Goal: Task Accomplishment & Management: Complete application form

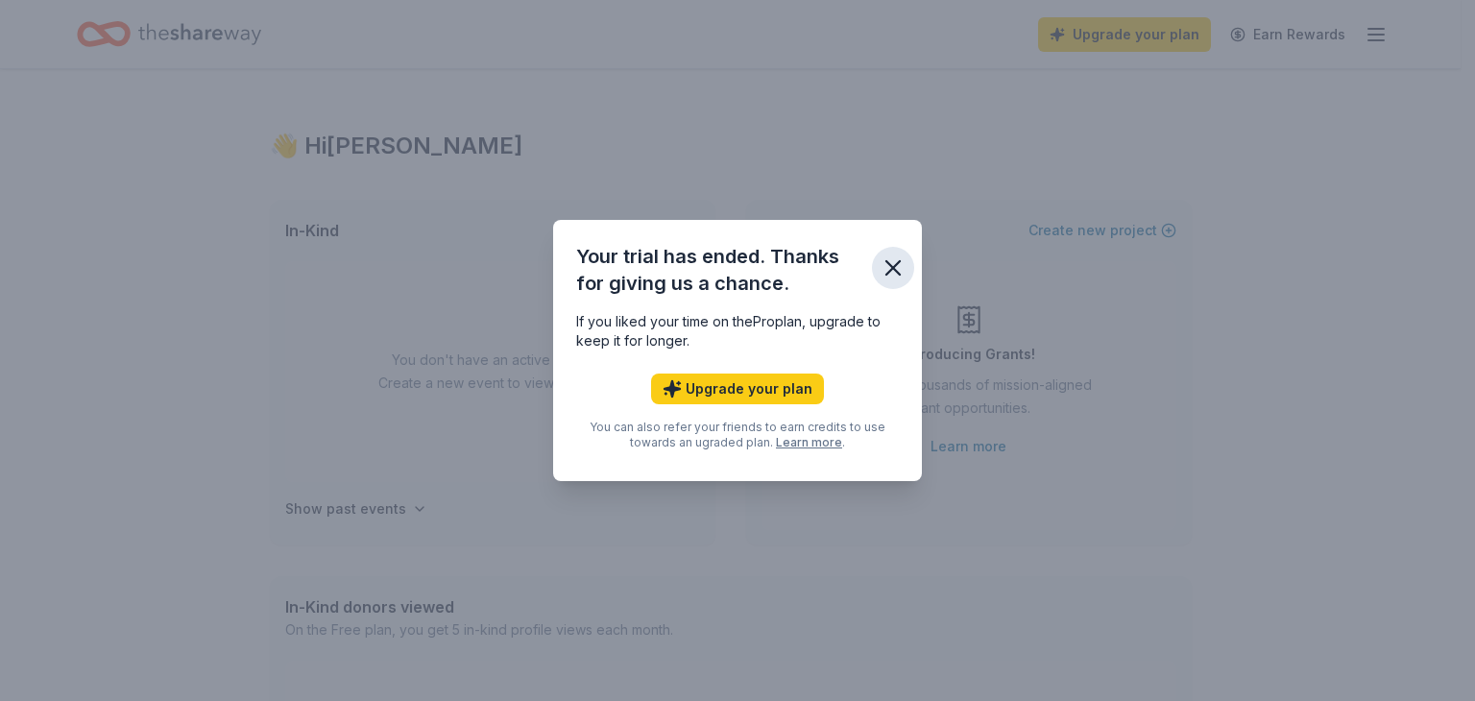
click at [874, 277] on button "button" at bounding box center [893, 268] width 42 height 42
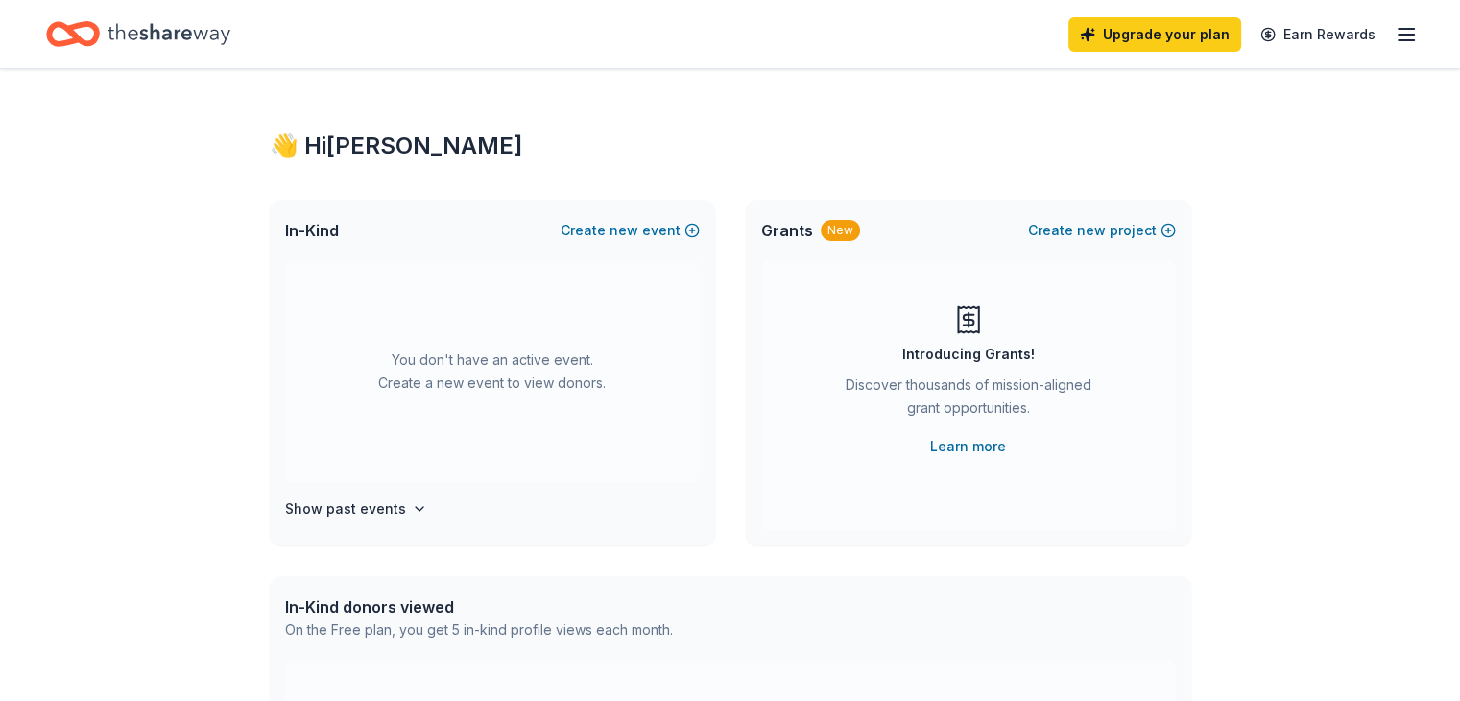
click at [173, 29] on icon "Home" at bounding box center [169, 33] width 123 height 21
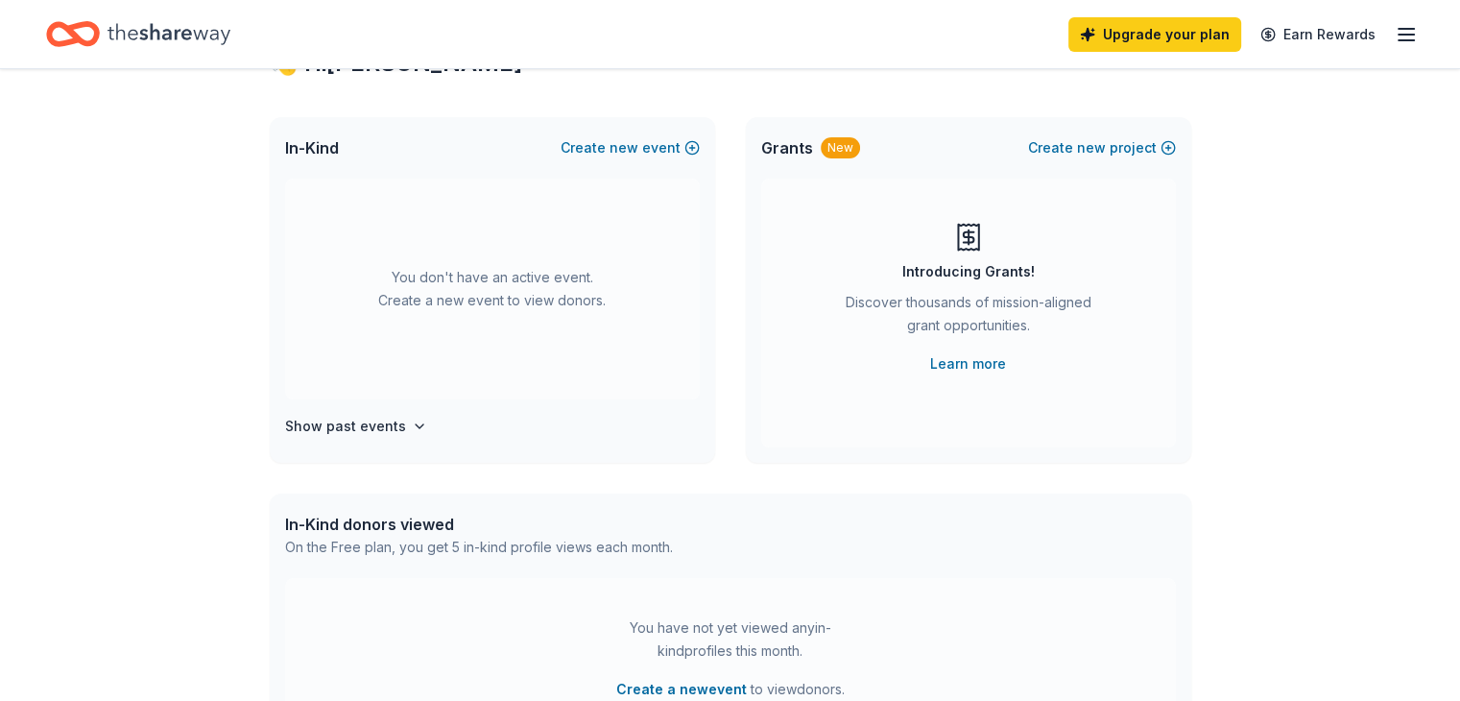
click at [761, 460] on div "Grants New Create new project Introducing Grants! Discover thousands of mission…" at bounding box center [968, 290] width 445 height 346
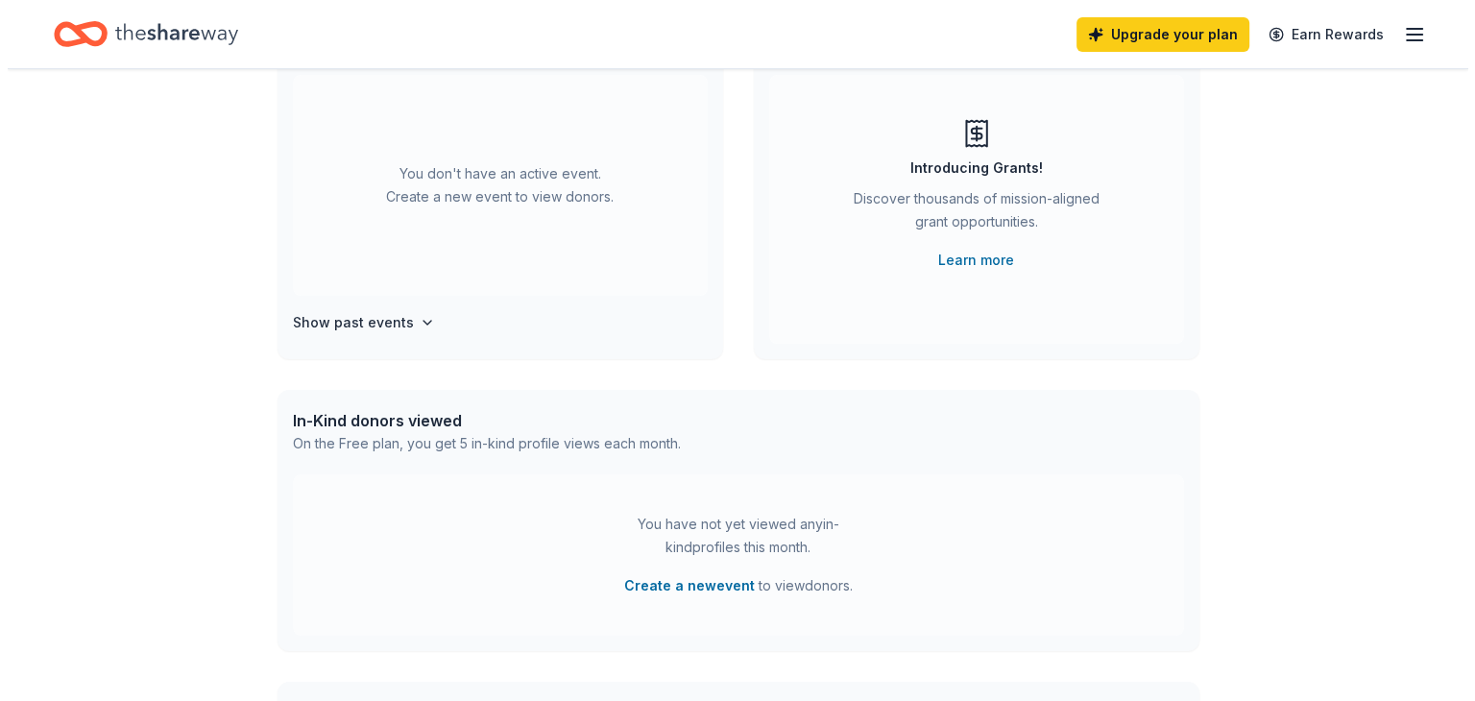
scroll to position [214, 0]
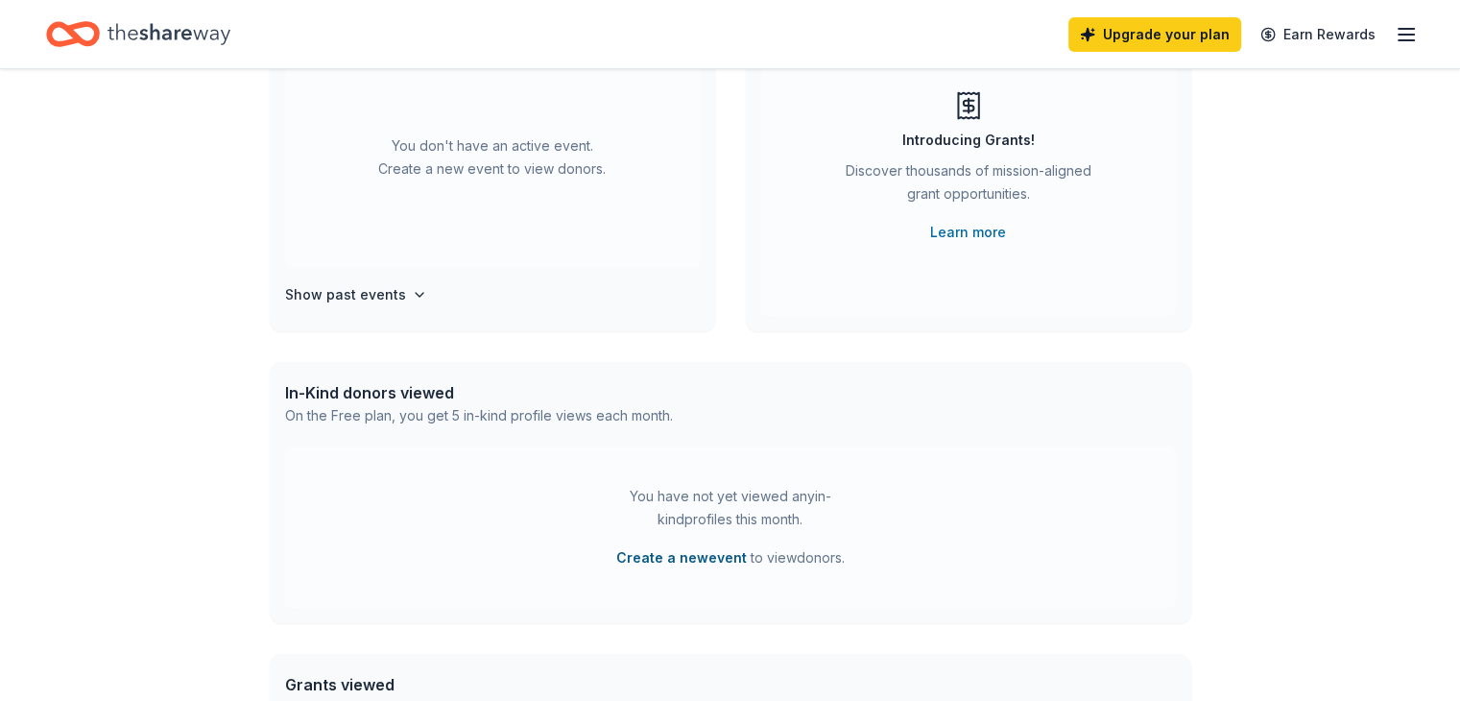
click at [694, 552] on button "Create a new event" at bounding box center [681, 557] width 131 height 23
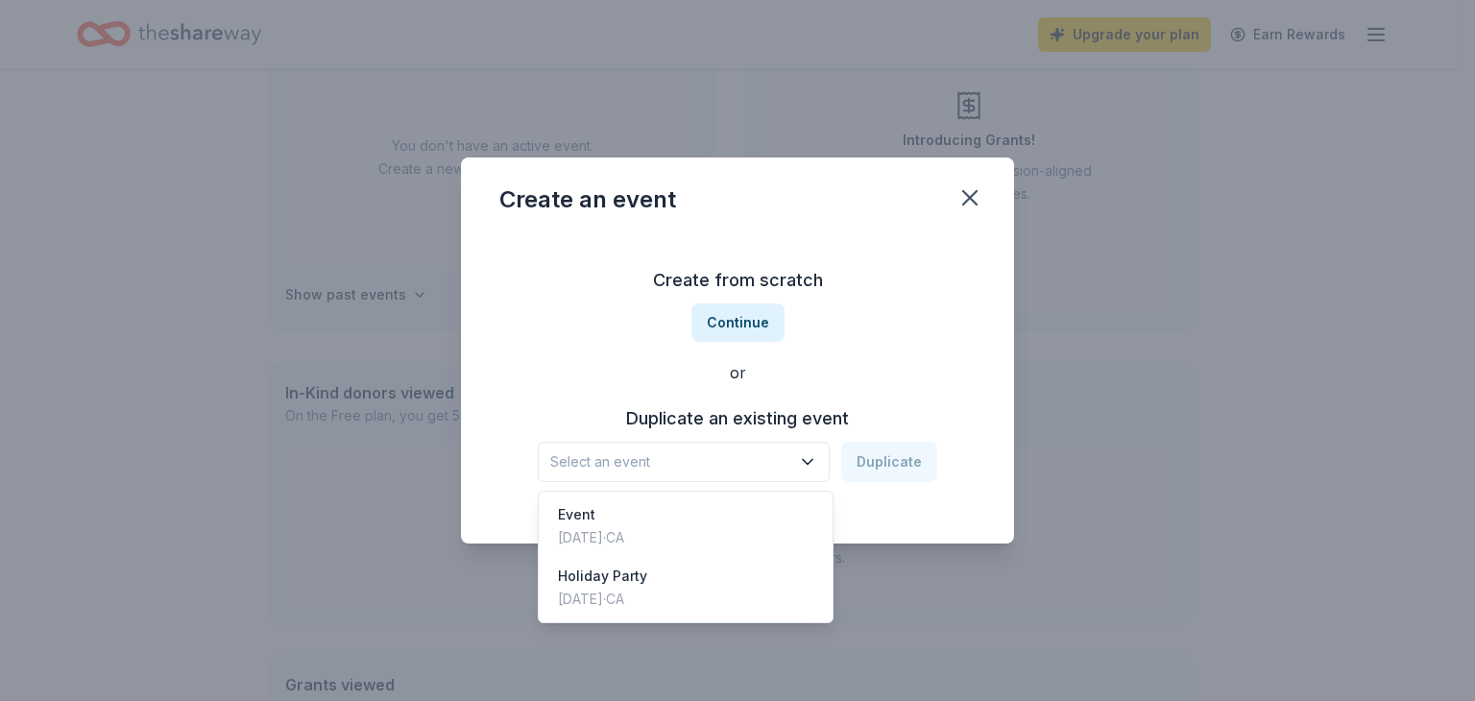
click at [799, 444] on button "Select an event" at bounding box center [684, 462] width 292 height 40
click at [807, 299] on div "Create from scratch Continue or Duplicate an existing event Select an event Dup…" at bounding box center [737, 373] width 476 height 278
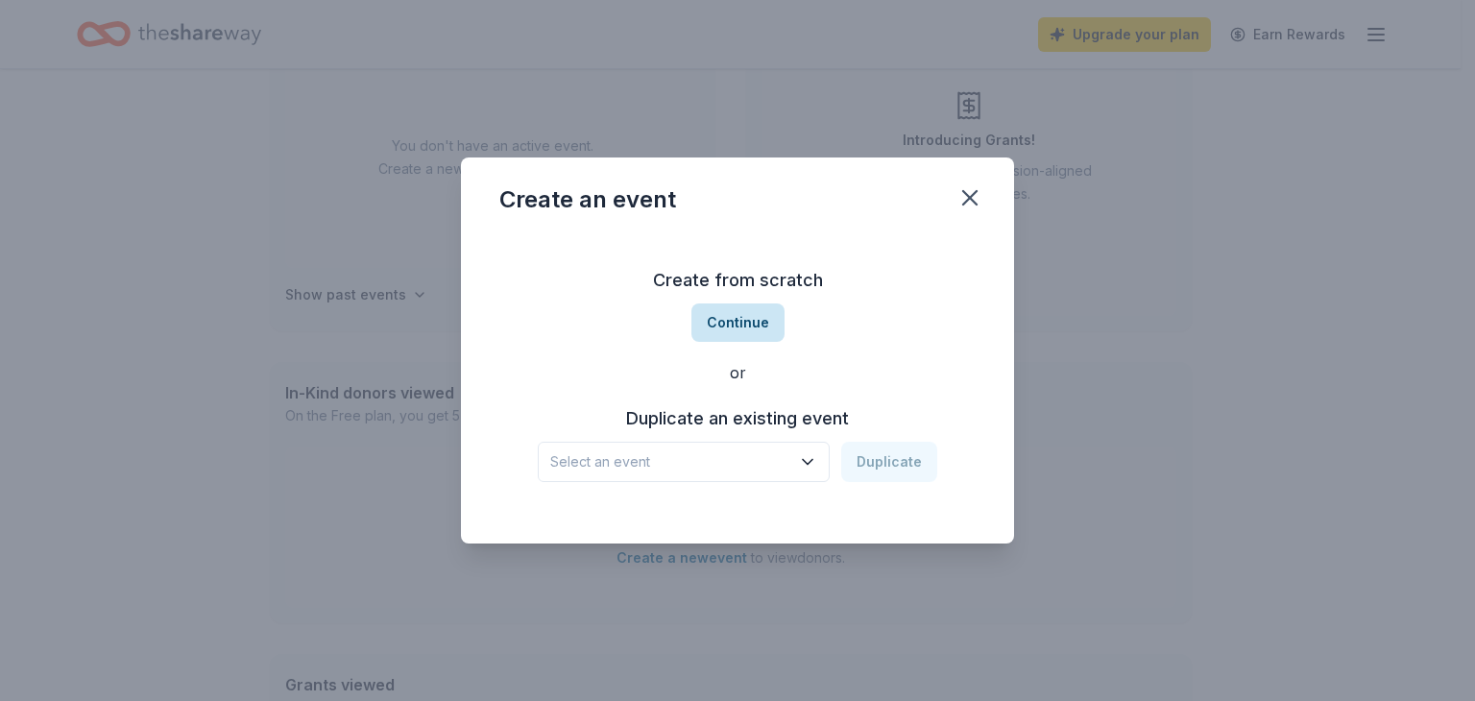
click at [745, 320] on button "Continue" at bounding box center [737, 322] width 93 height 38
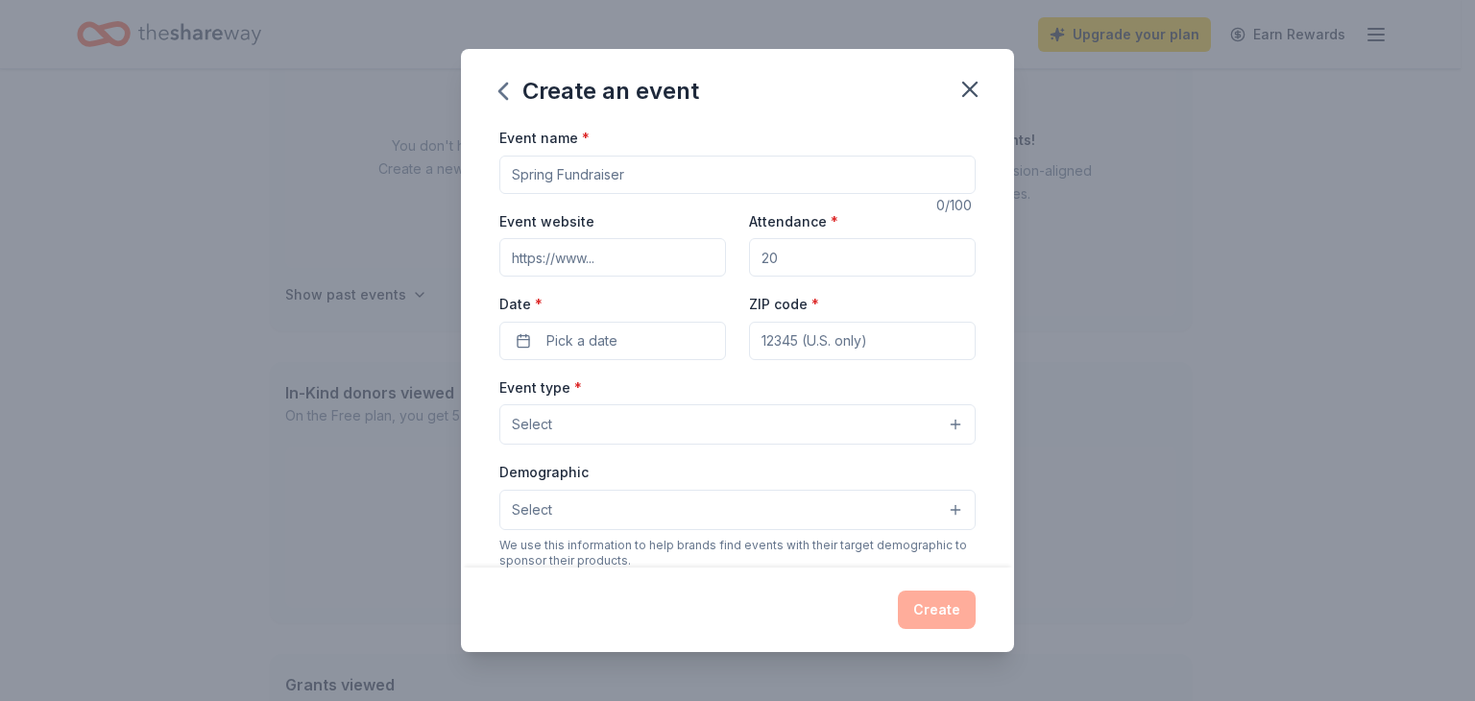
click at [614, 174] on input "Event name *" at bounding box center [737, 175] width 476 height 38
type input "C"
type input "Annual Christmas Event"
click at [810, 263] on input "Attendance *" at bounding box center [862, 257] width 227 height 38
type input "5"
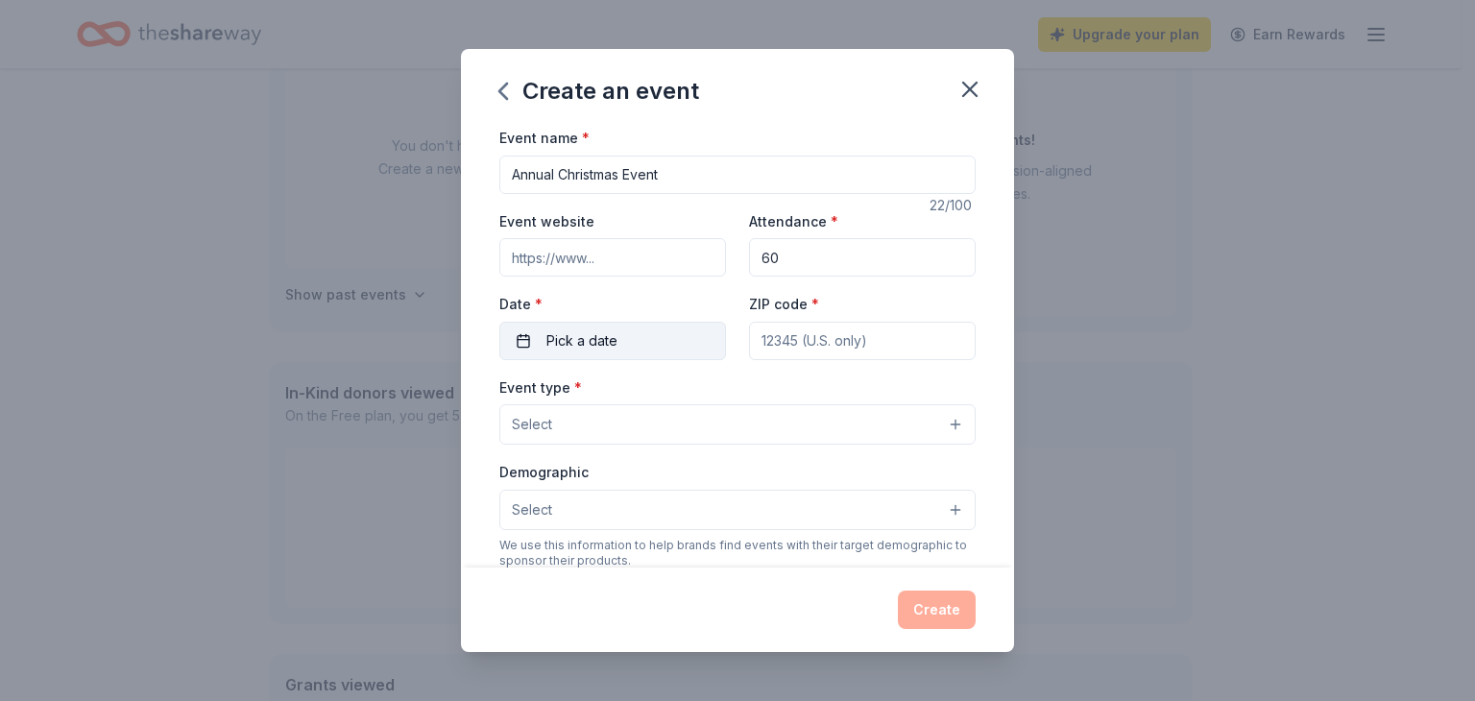
type input "60"
click at [657, 344] on button "Pick a date" at bounding box center [612, 341] width 227 height 38
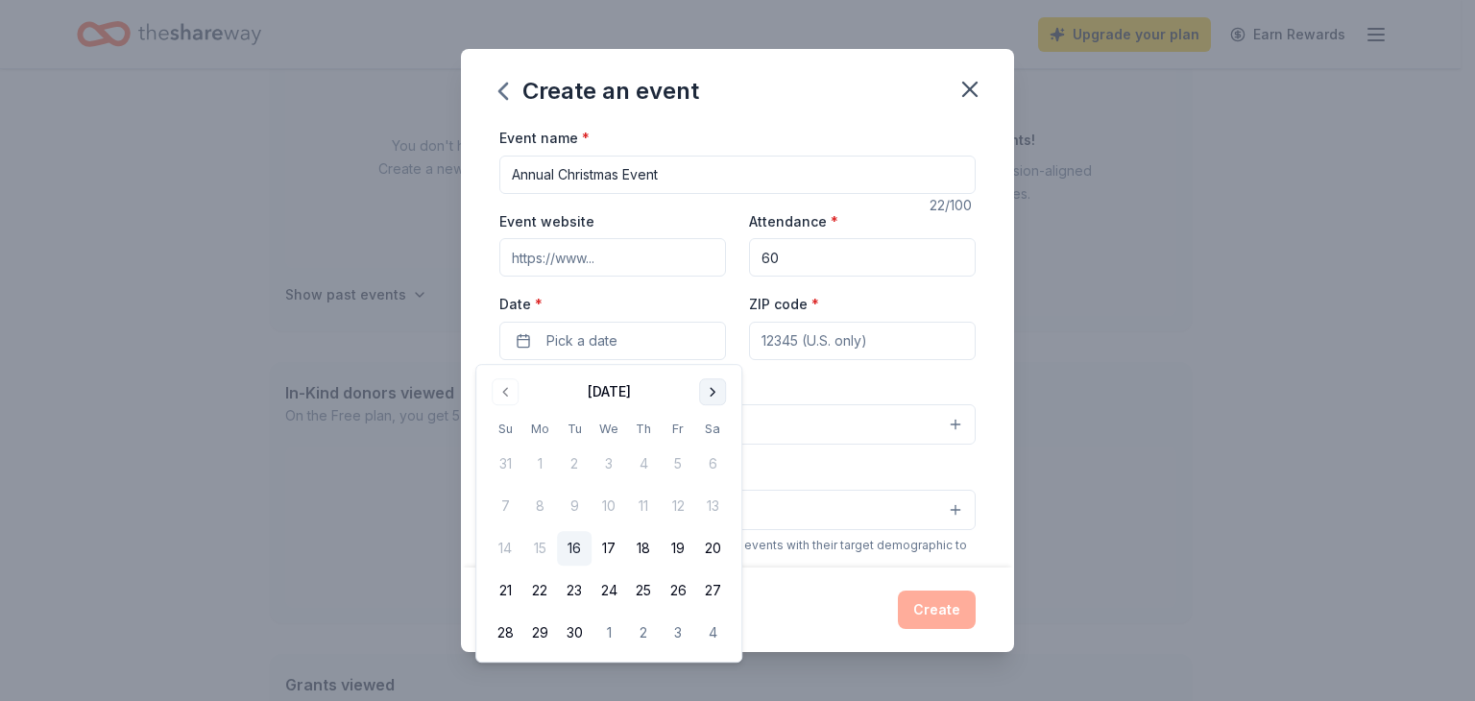
click at [714, 397] on button "Go to next month" at bounding box center [712, 391] width 27 height 27
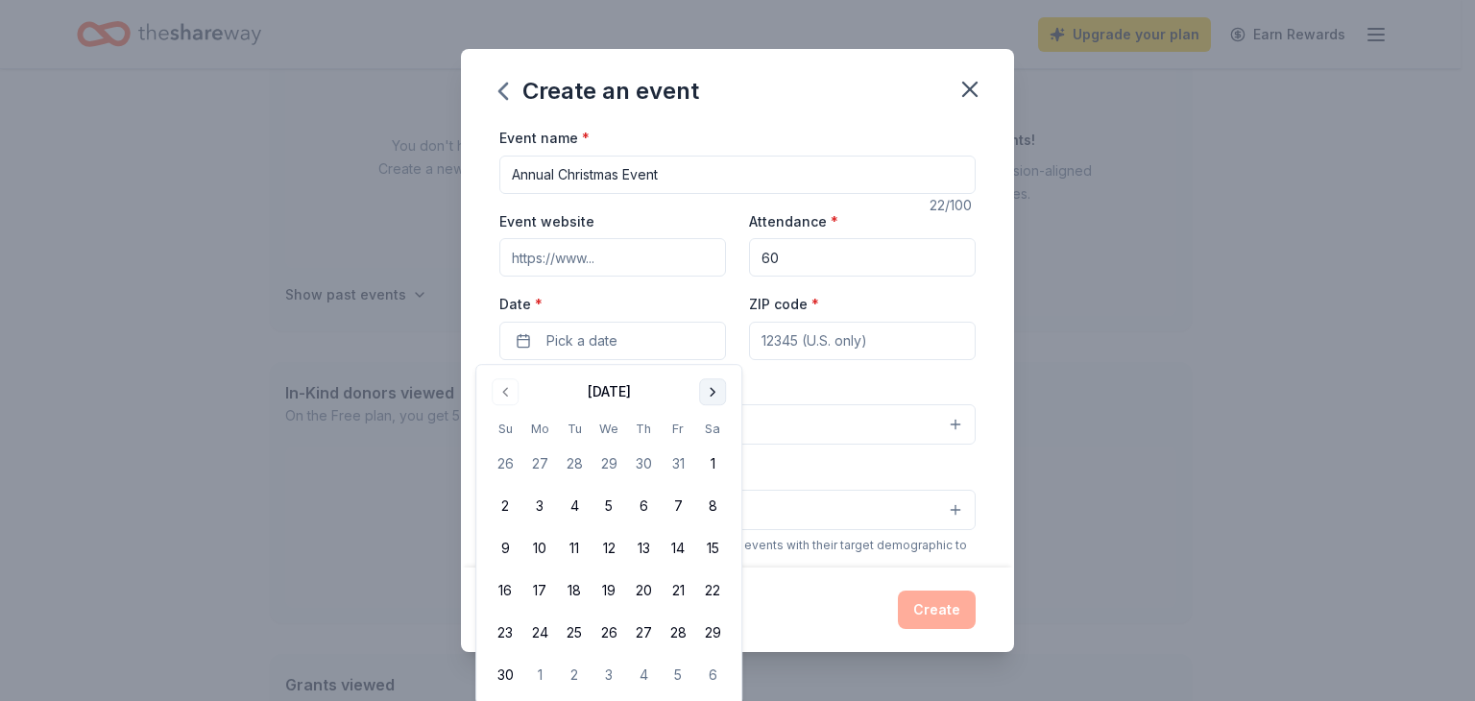
click at [714, 397] on button "Go to next month" at bounding box center [712, 391] width 27 height 27
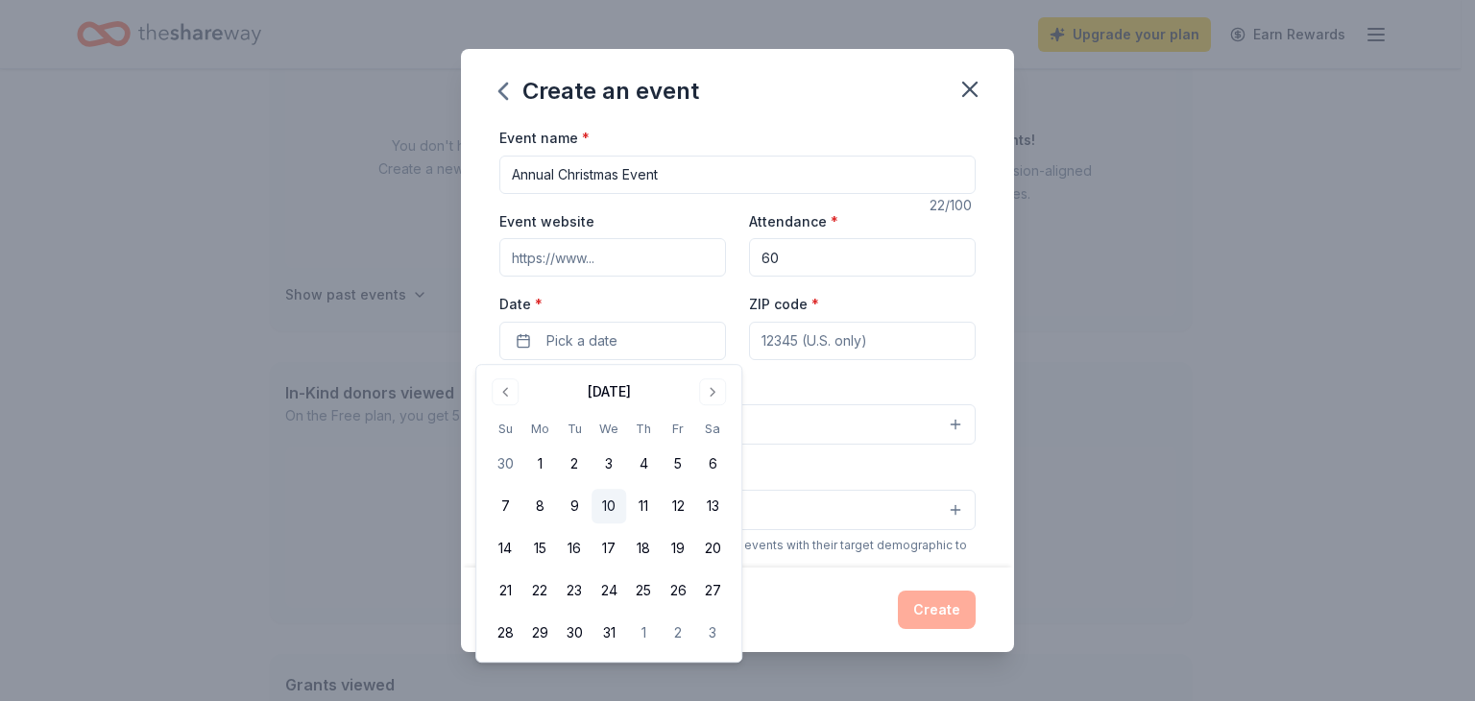
click at [607, 504] on button "10" at bounding box center [608, 506] width 35 height 35
click at [838, 339] on input "ZIP code *" at bounding box center [862, 341] width 227 height 38
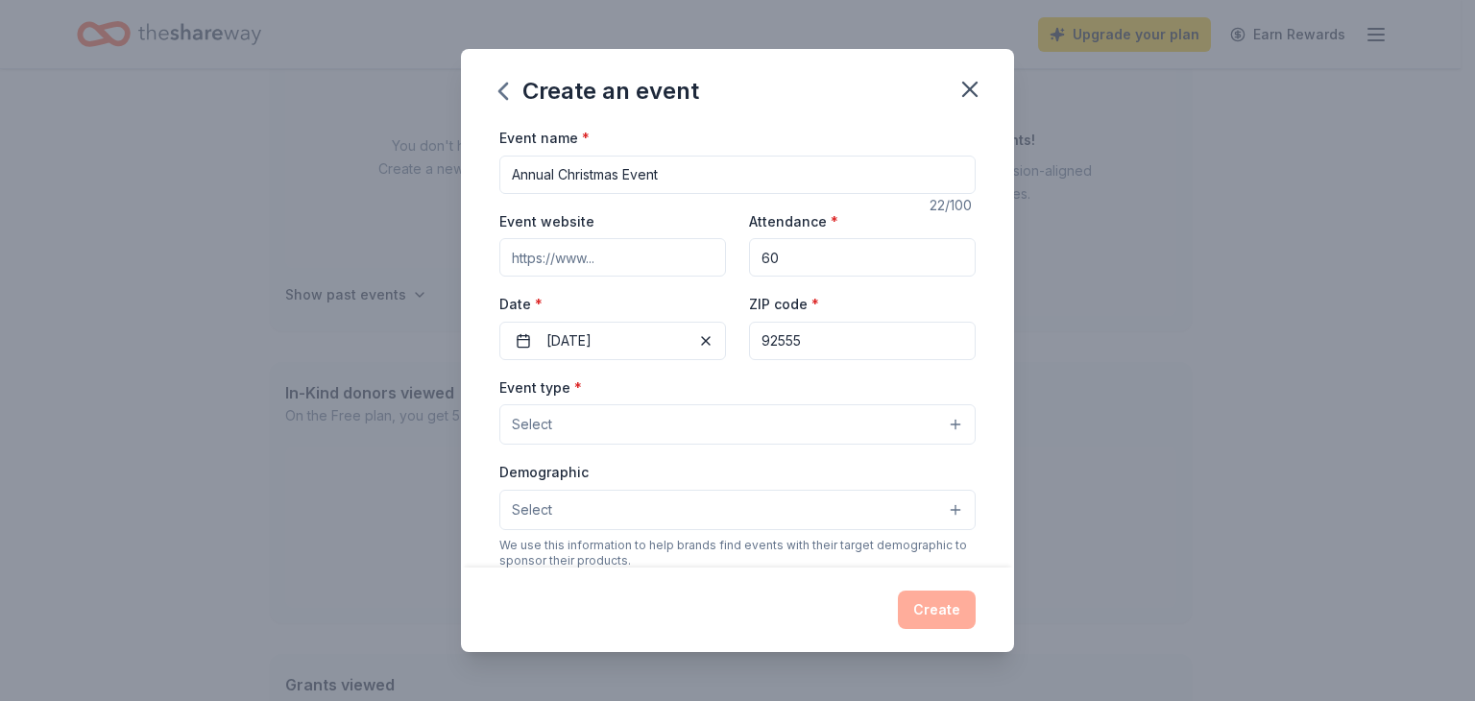
type input "92555"
click at [735, 422] on button "Select" at bounding box center [737, 424] width 476 height 40
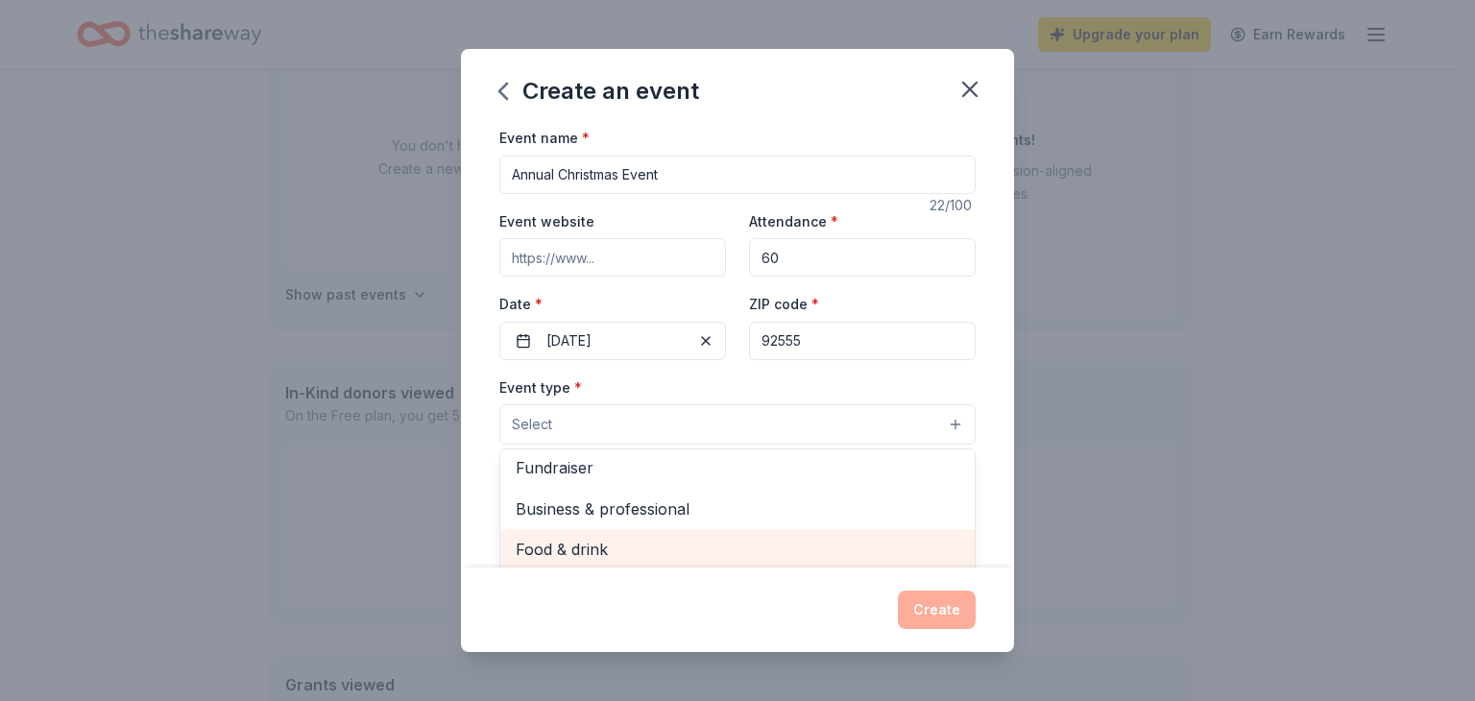
scroll to position [2, 0]
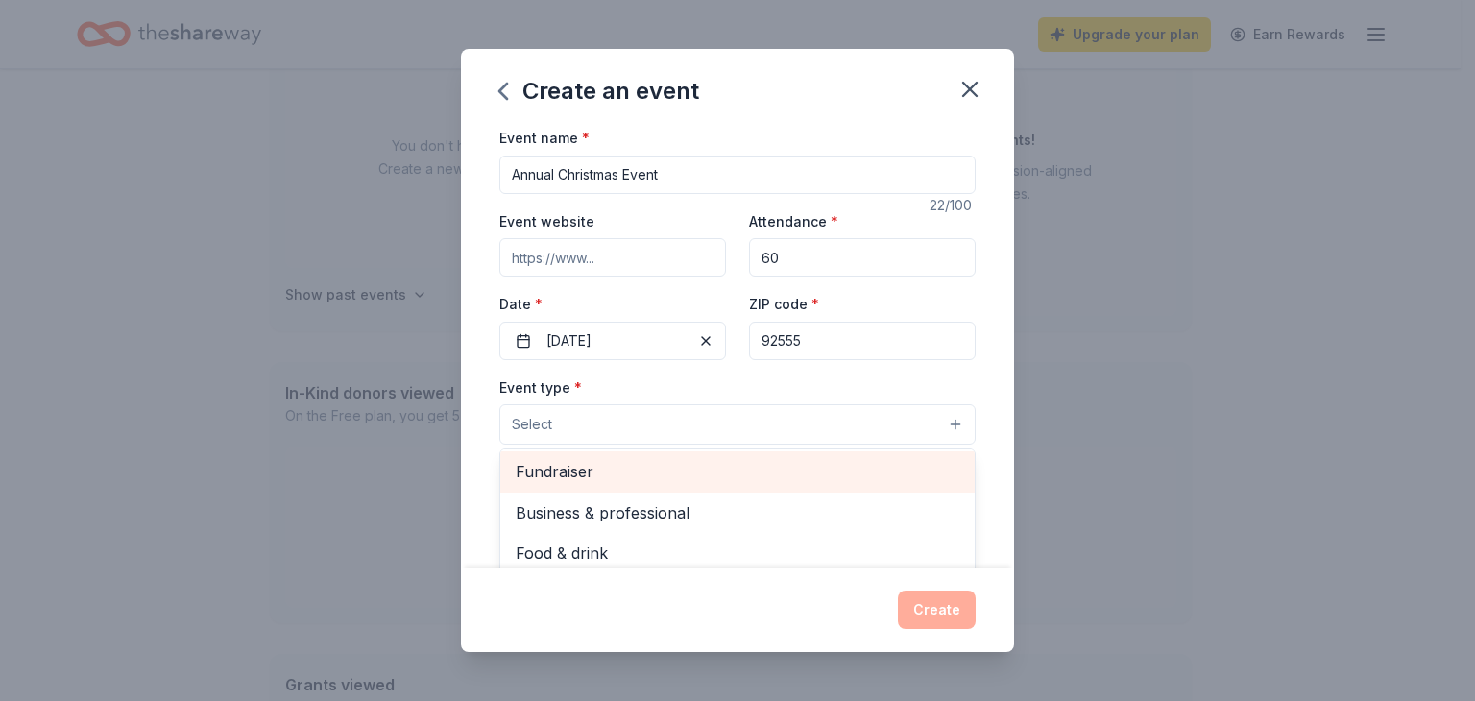
click at [577, 477] on span "Fundraiser" at bounding box center [738, 471] width 444 height 25
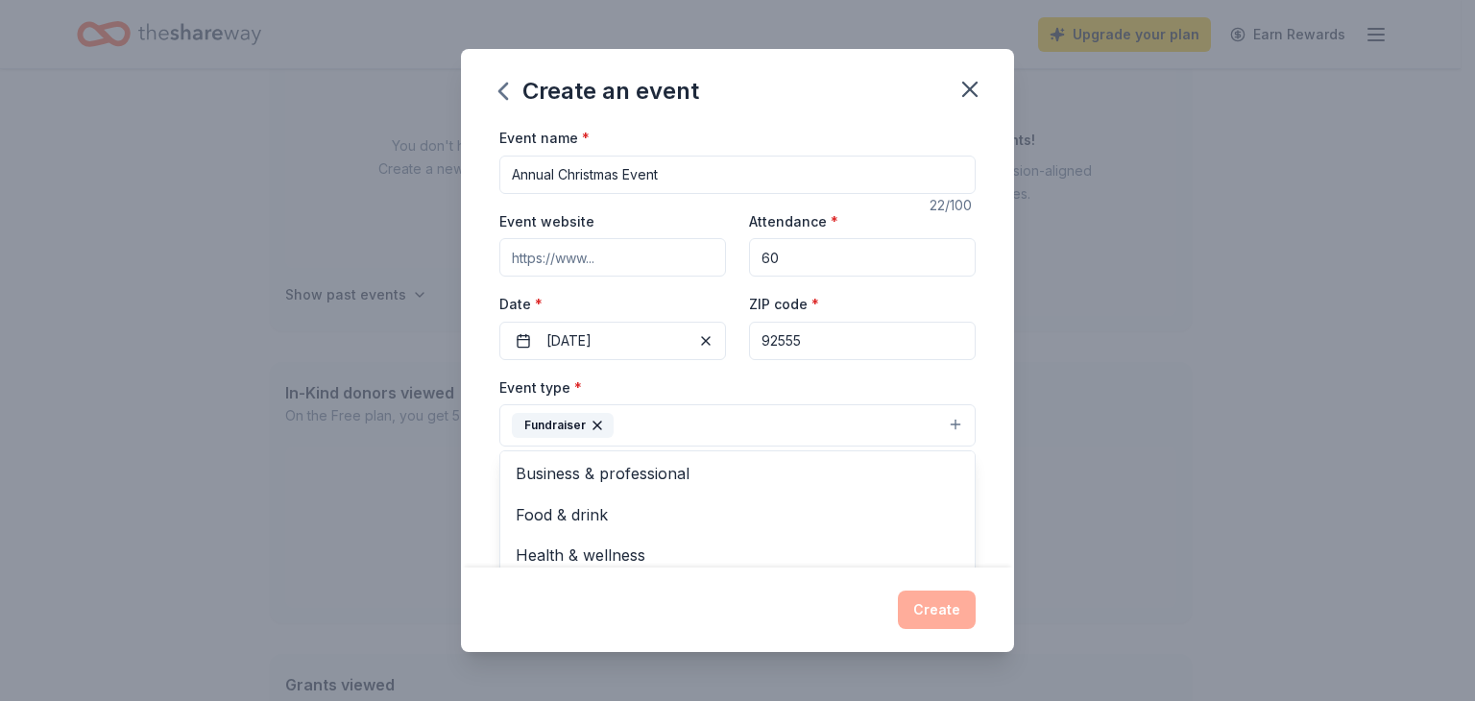
click at [653, 377] on div "Event type * Fundraiser Business & professional Food & drink Health & wellness …" at bounding box center [737, 411] width 476 height 72
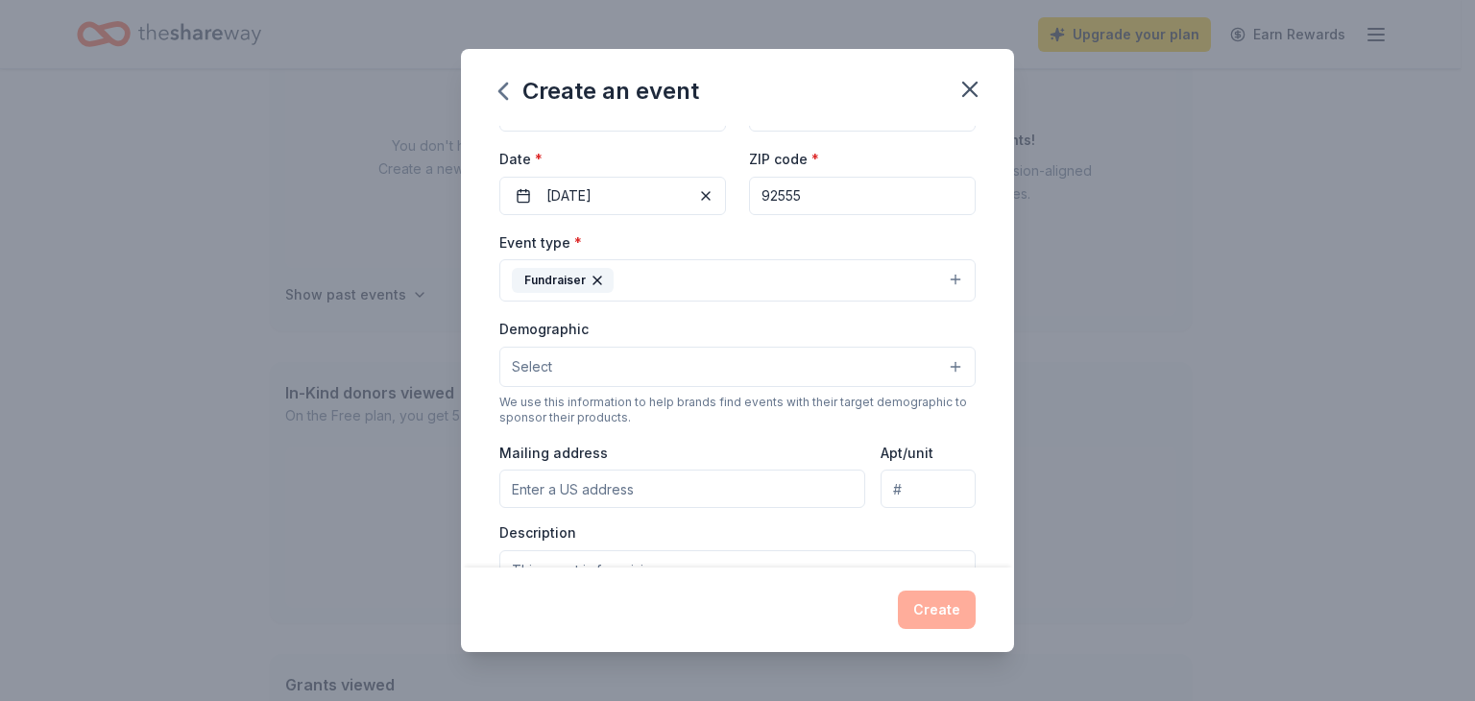
scroll to position [146, 0]
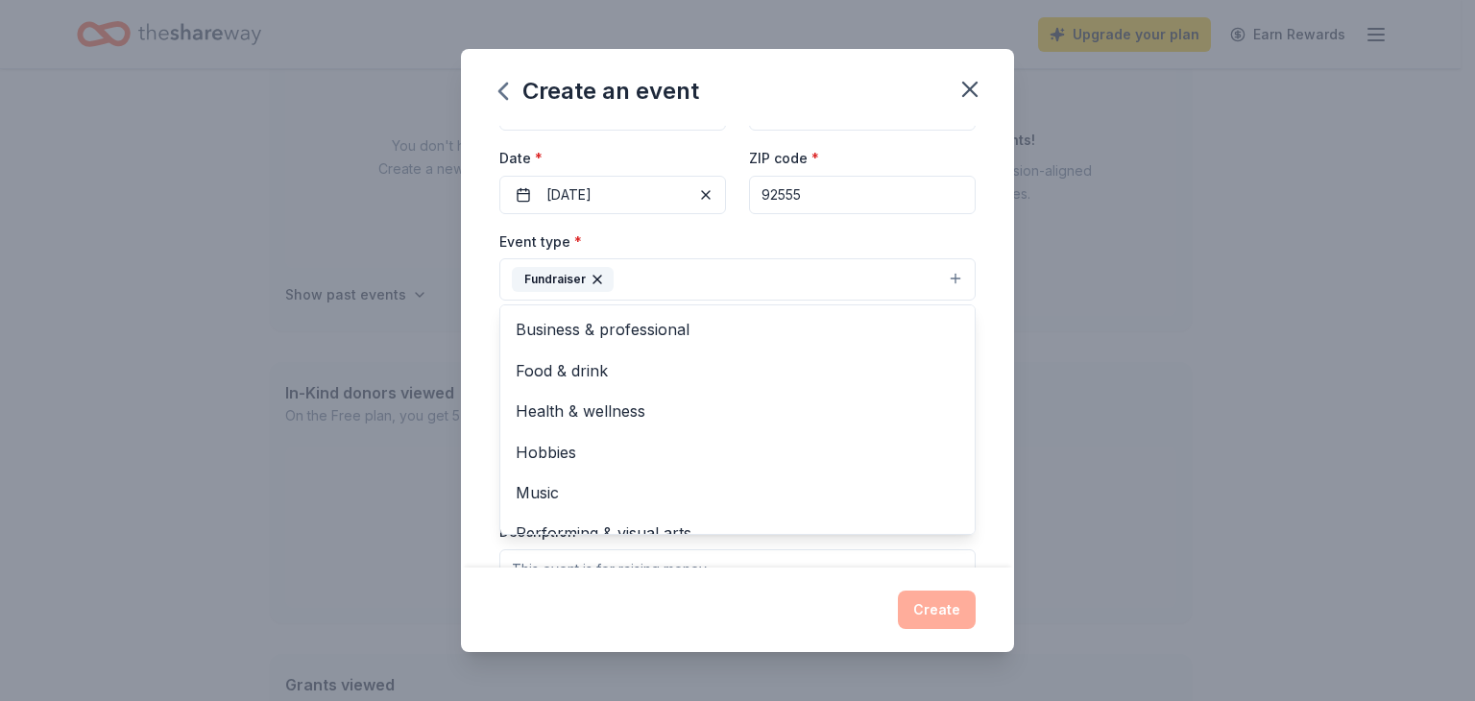
click at [921, 282] on button "Fundraiser" at bounding box center [737, 279] width 476 height 42
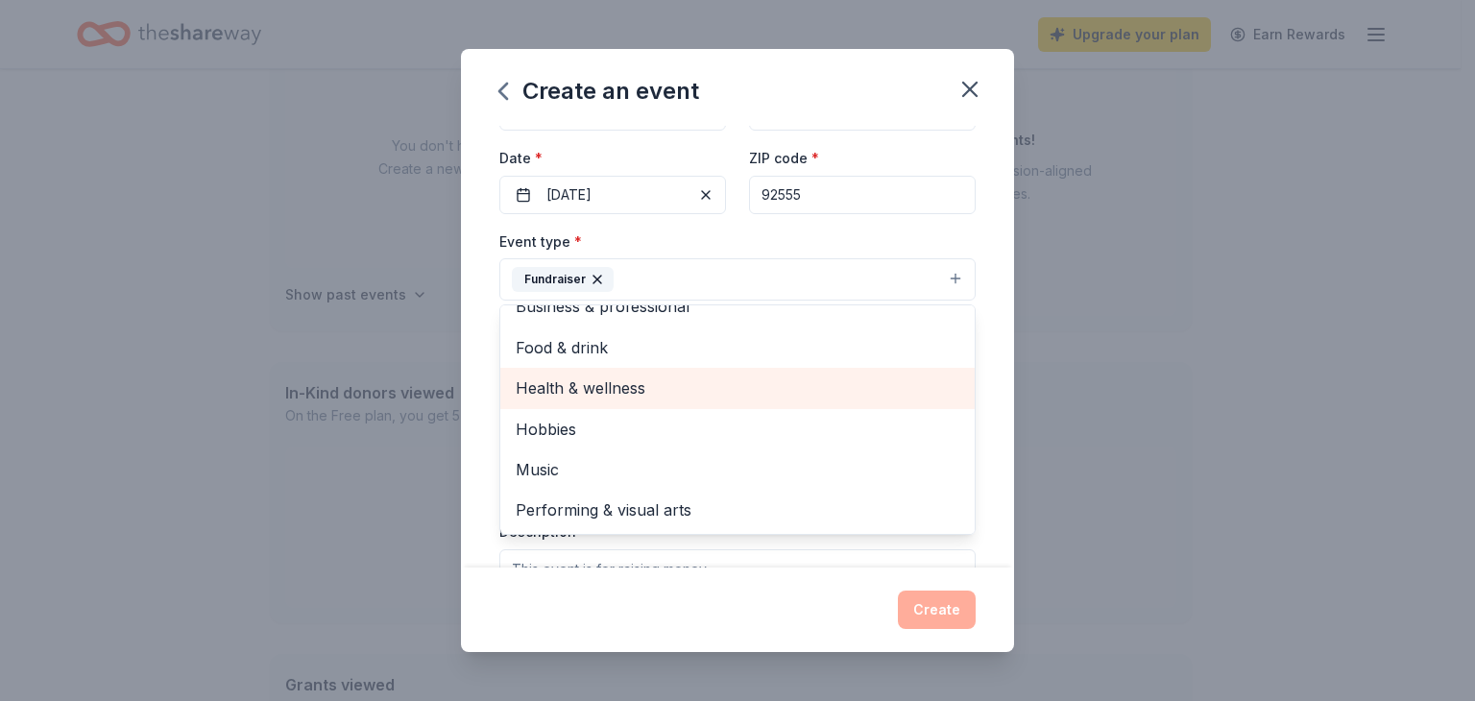
scroll to position [0, 0]
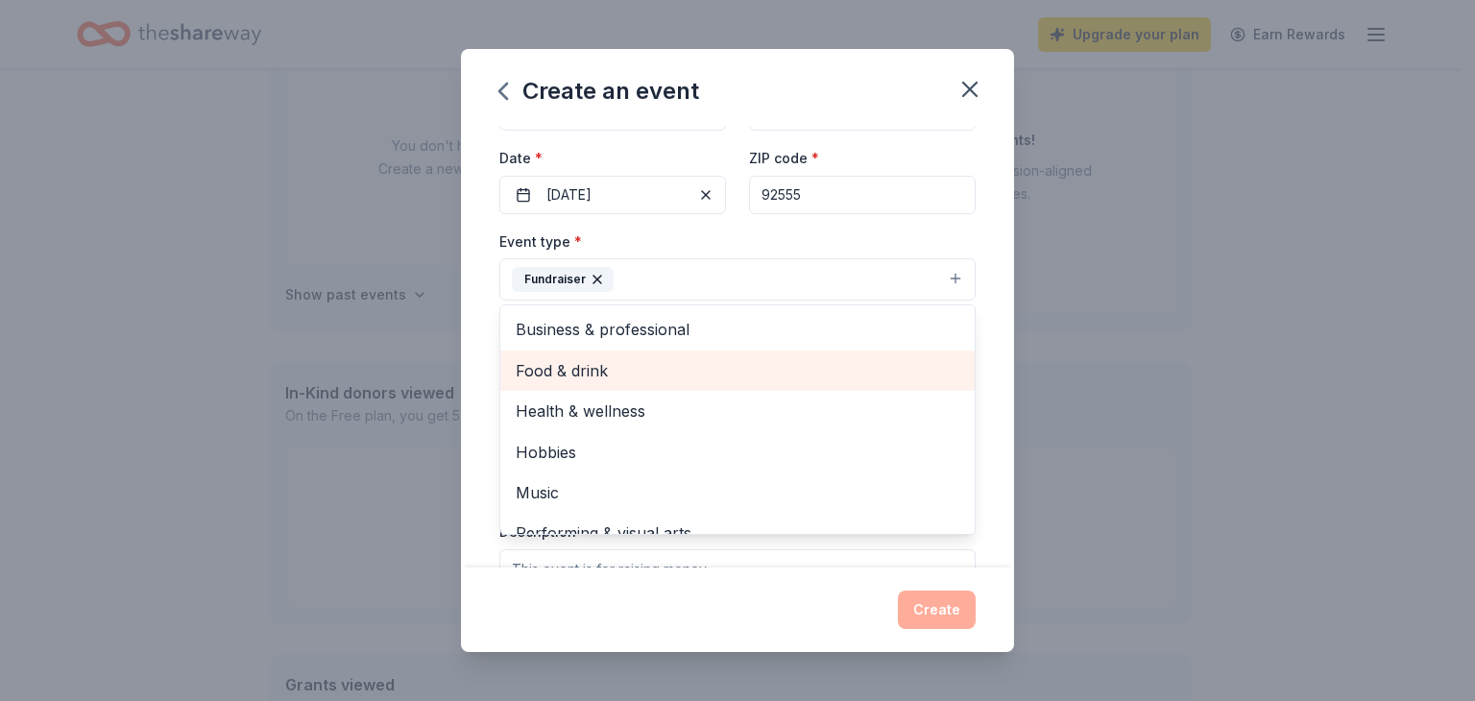
click at [651, 368] on span "Food & drink" at bounding box center [738, 370] width 444 height 25
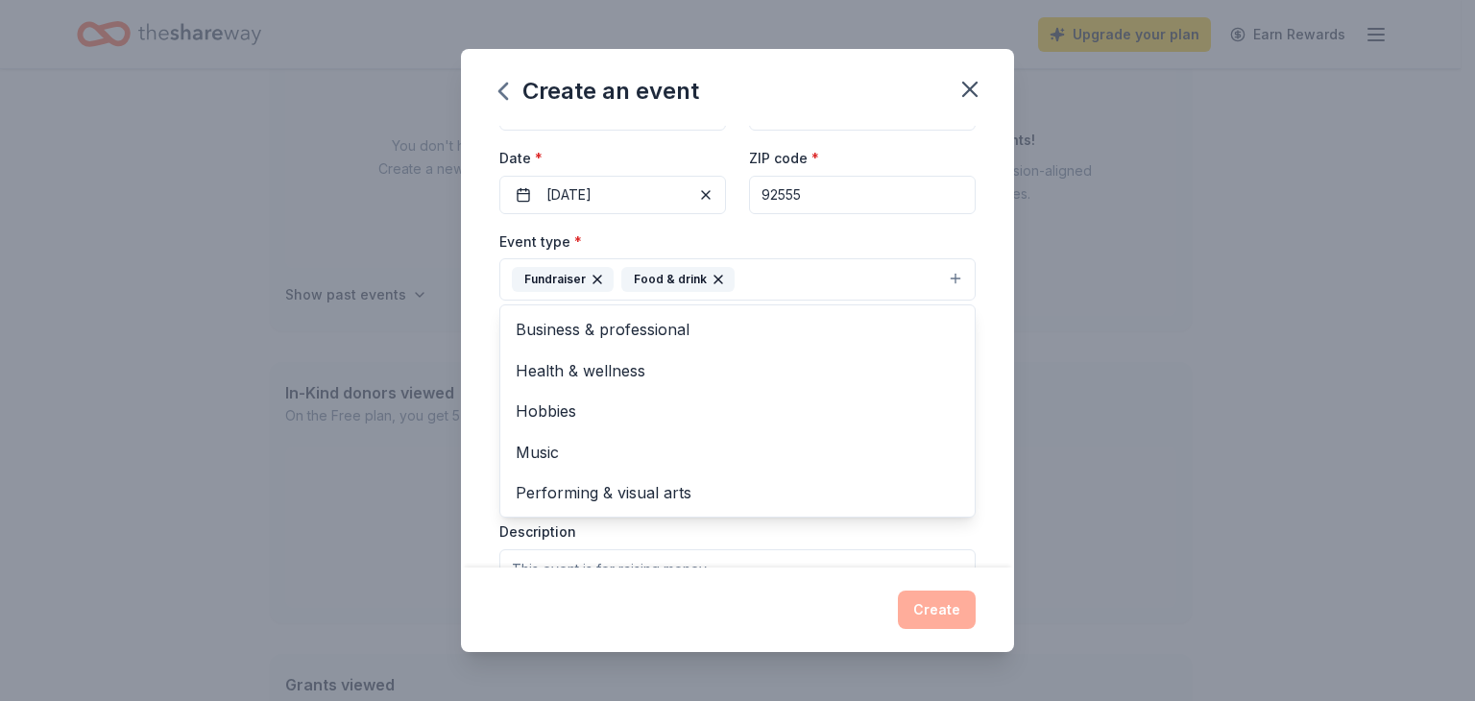
click at [840, 228] on div "Event name * Annual Christmas Event 22 /100 Event website Attendance * 60 Date …" at bounding box center [737, 424] width 476 height 889
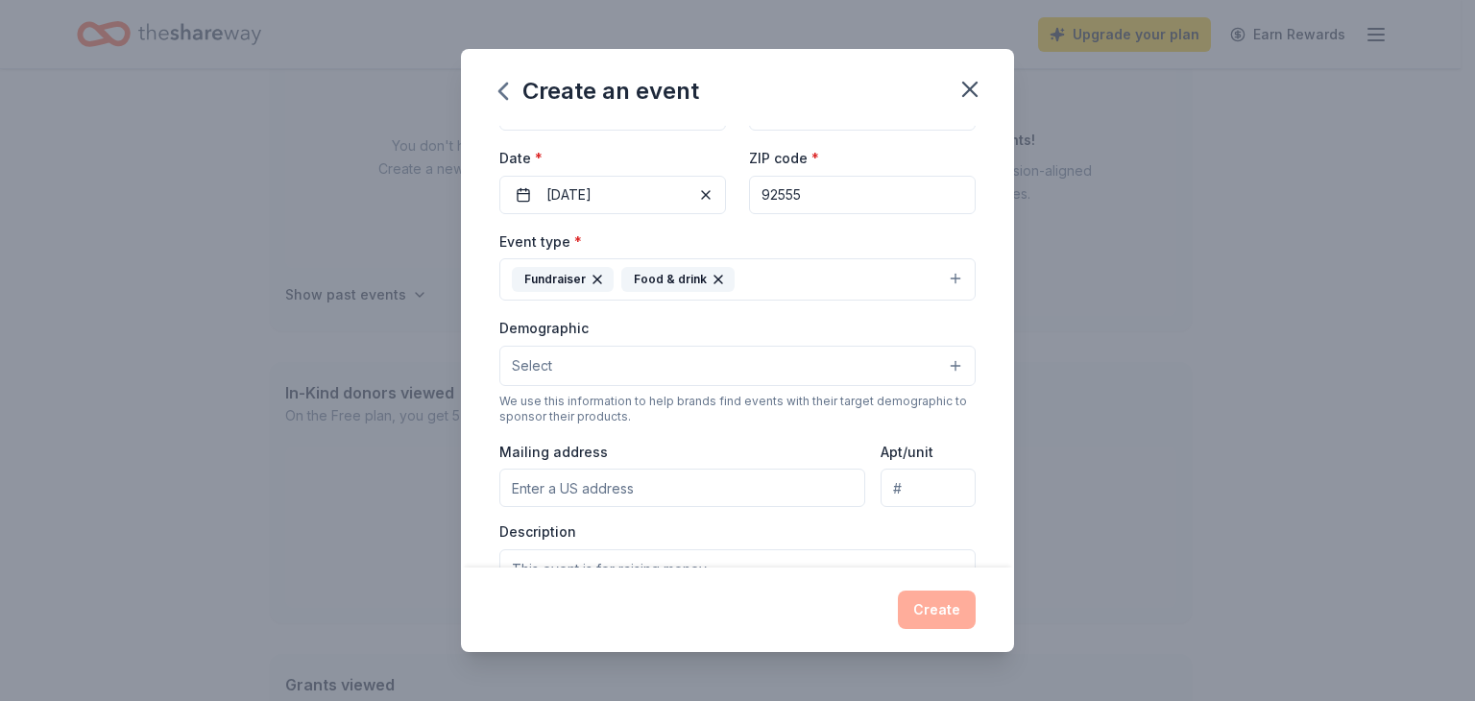
click at [613, 354] on button "Select" at bounding box center [737, 366] width 476 height 40
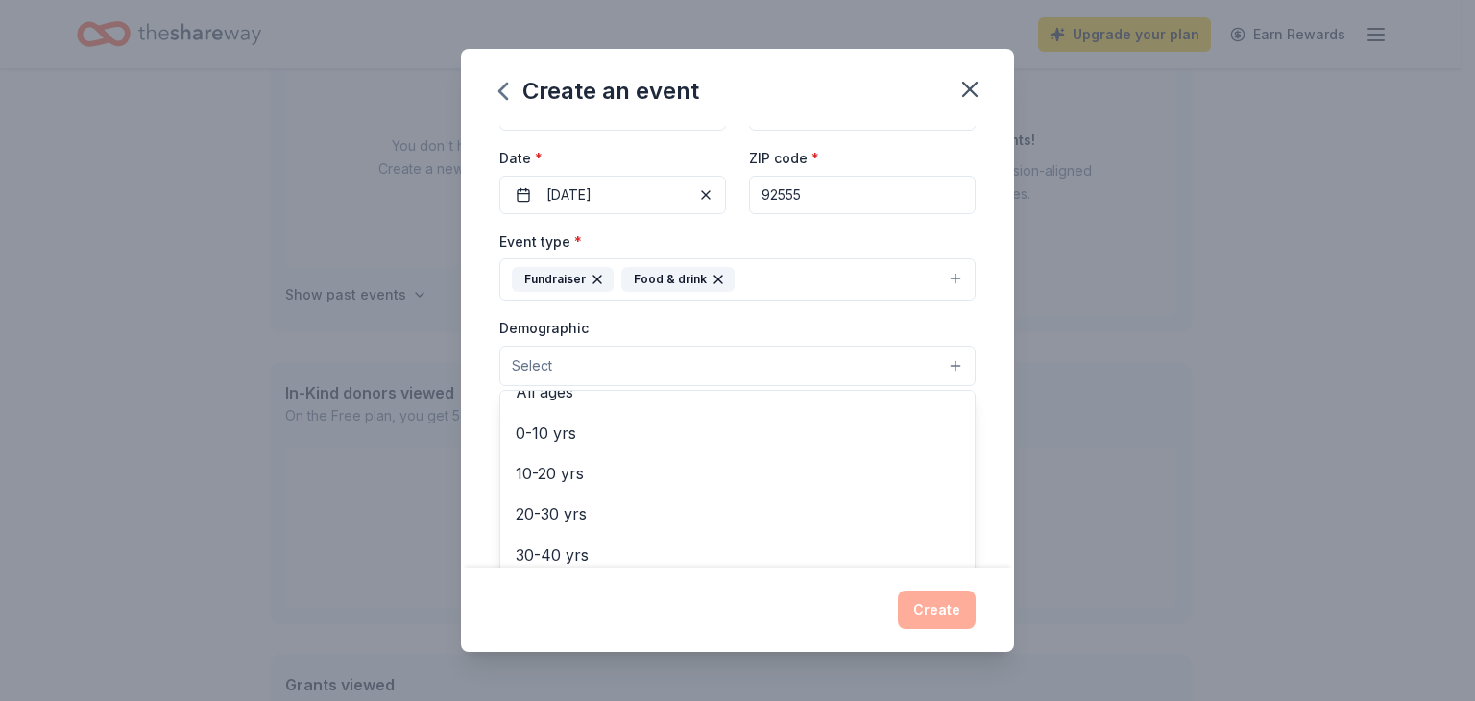
scroll to position [146, 0]
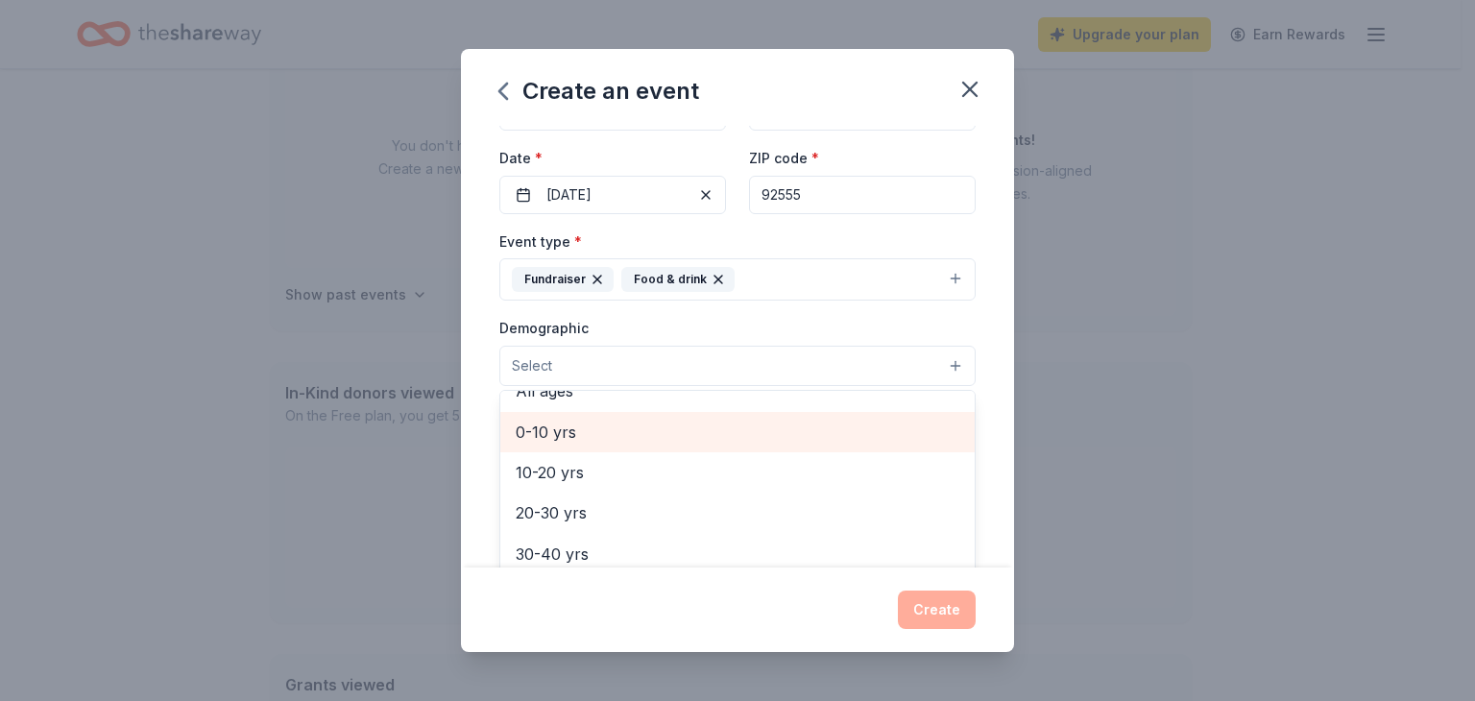
click at [557, 433] on span "0-10 yrs" at bounding box center [738, 432] width 444 height 25
click at [547, 421] on span "10-20 yrs" at bounding box center [738, 433] width 444 height 25
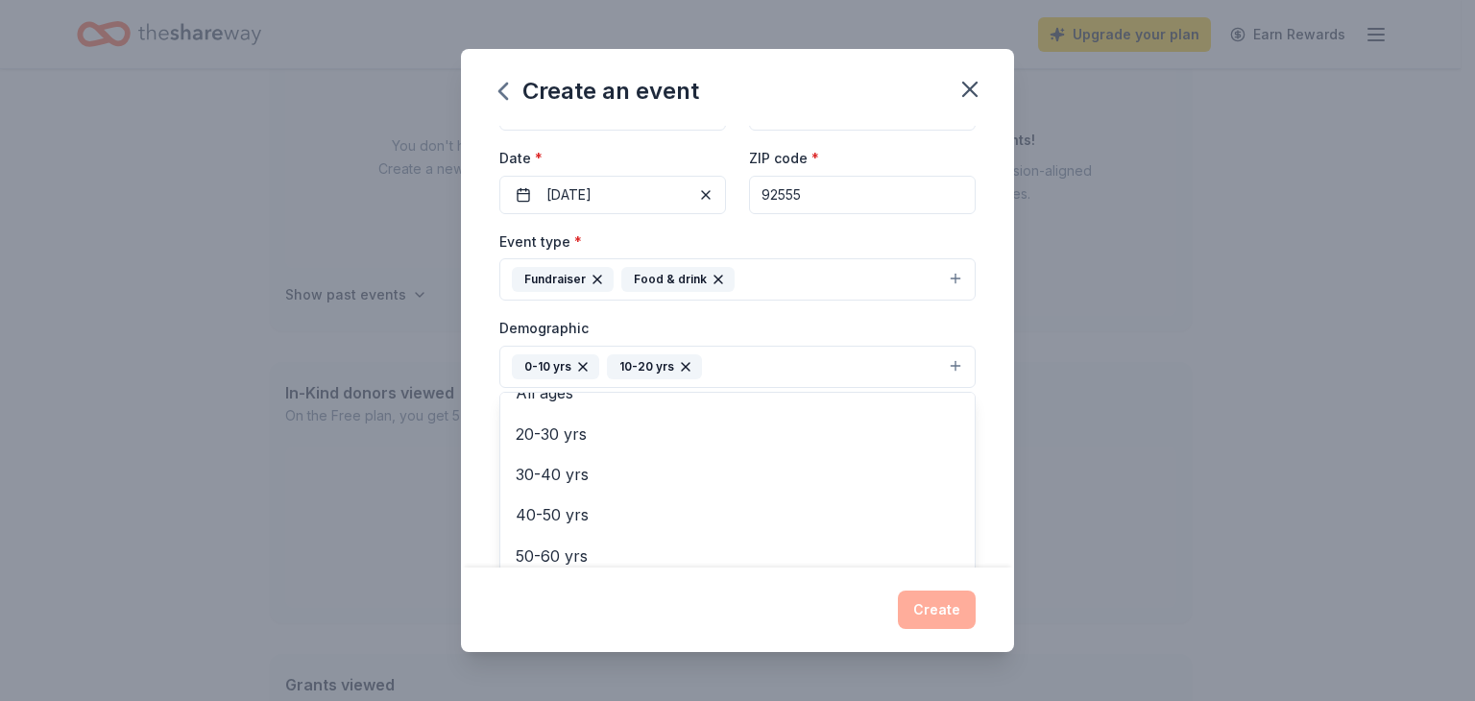
click at [736, 335] on div "Demographic 0-10 yrs 10-20 yrs All genders Mostly men Mostly women All ages 20-…" at bounding box center [737, 352] width 476 height 72
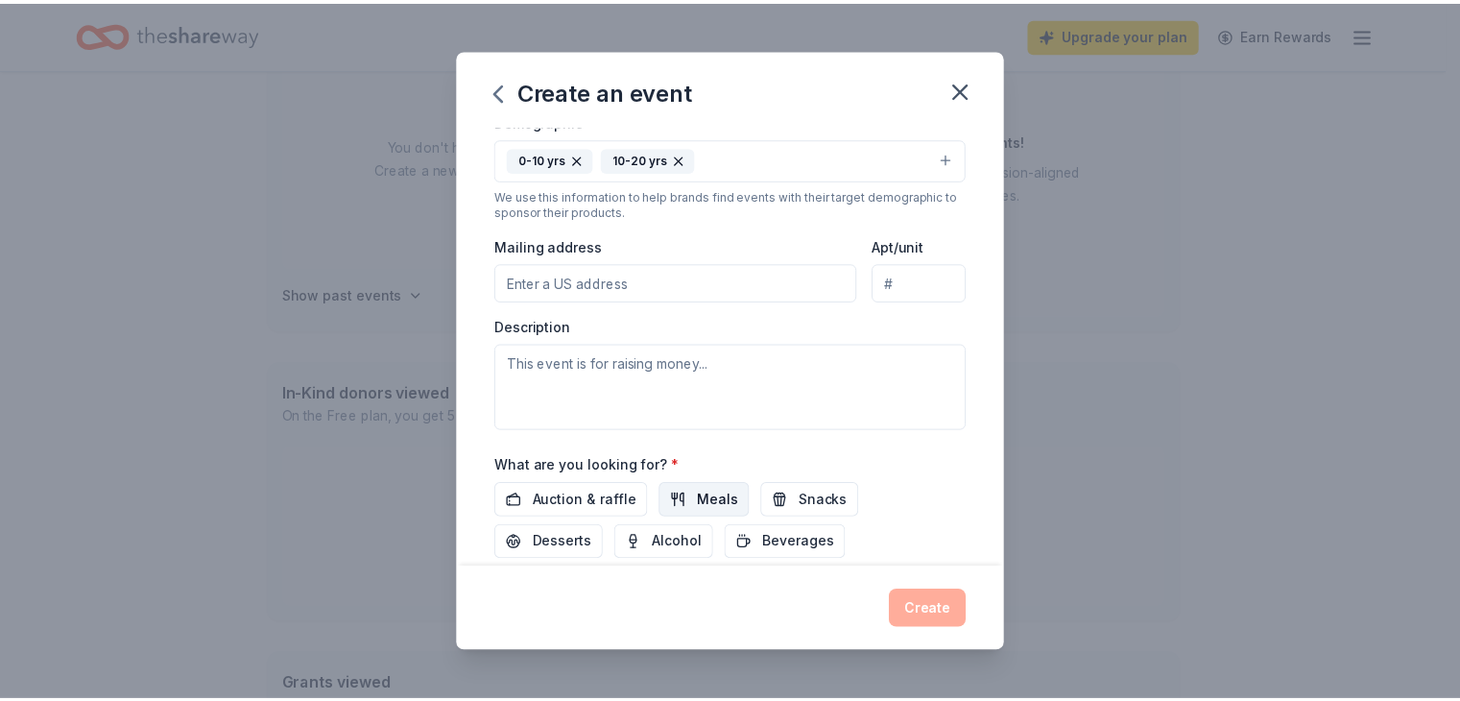
scroll to position [479, 0]
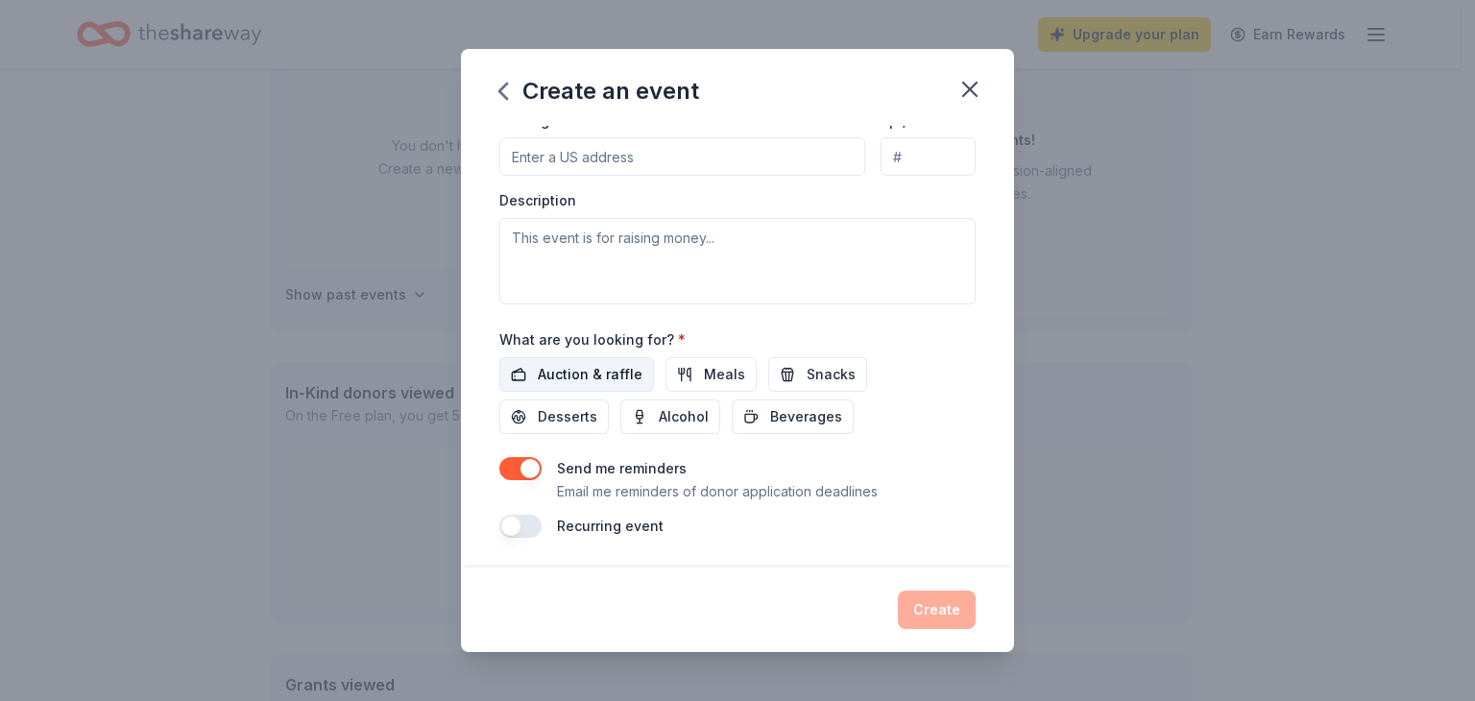
click at [549, 377] on span "Auction & raffle" at bounding box center [590, 374] width 105 height 23
click at [565, 409] on span "Desserts" at bounding box center [568, 416] width 60 height 23
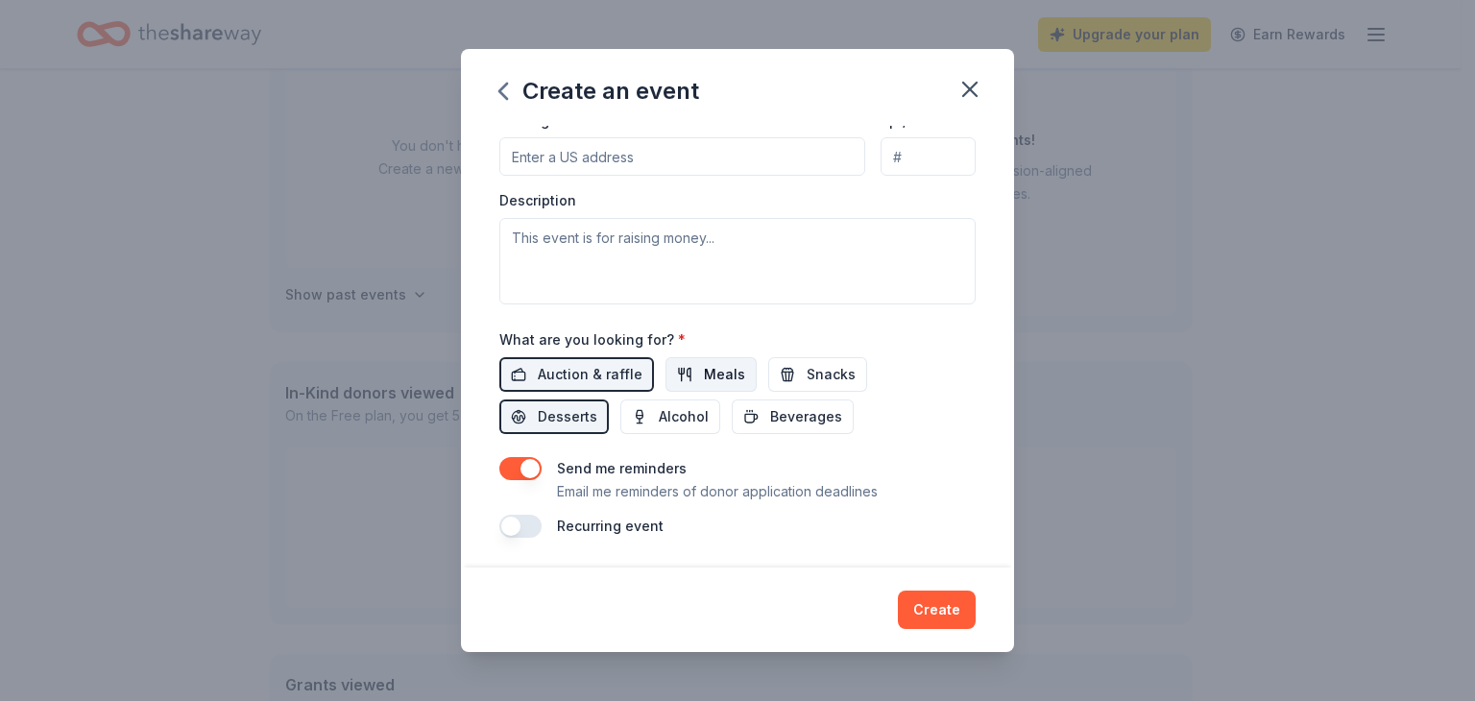
click at [704, 363] on span "Meals" at bounding box center [724, 374] width 41 height 23
click at [780, 373] on button "Snacks" at bounding box center [817, 374] width 99 height 35
click at [778, 402] on button "Beverages" at bounding box center [793, 416] width 122 height 35
click at [920, 589] on div "Create" at bounding box center [737, 609] width 553 height 84
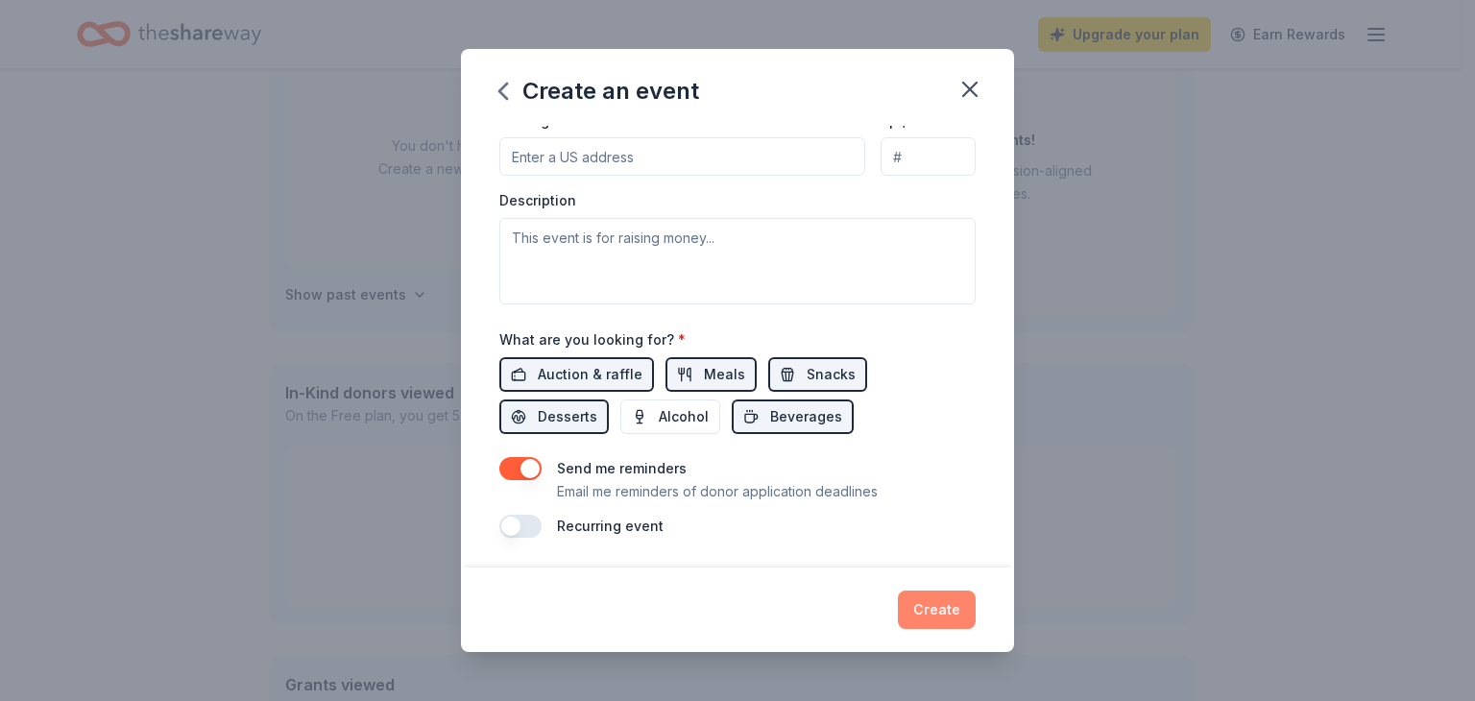
click at [927, 596] on button "Create" at bounding box center [937, 609] width 78 height 38
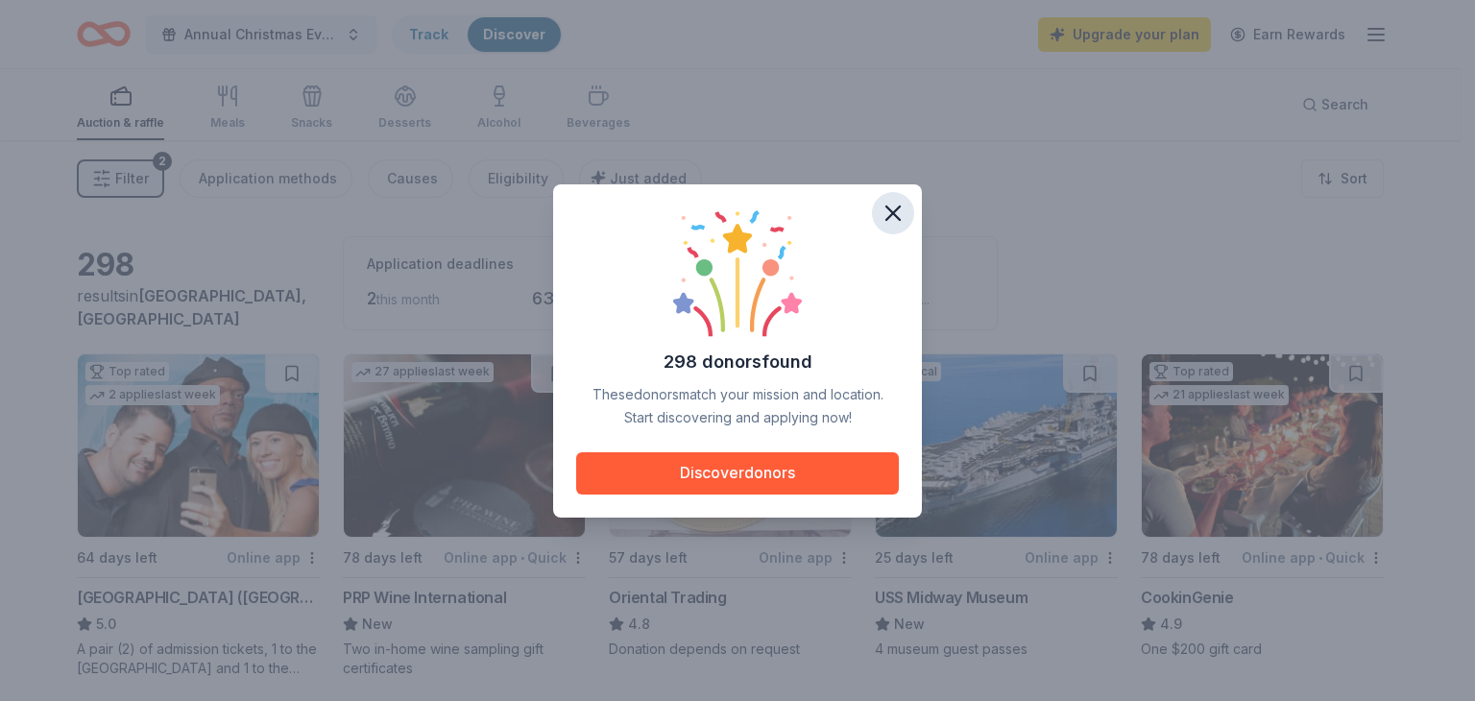
click at [884, 204] on icon "button" at bounding box center [892, 213] width 27 height 27
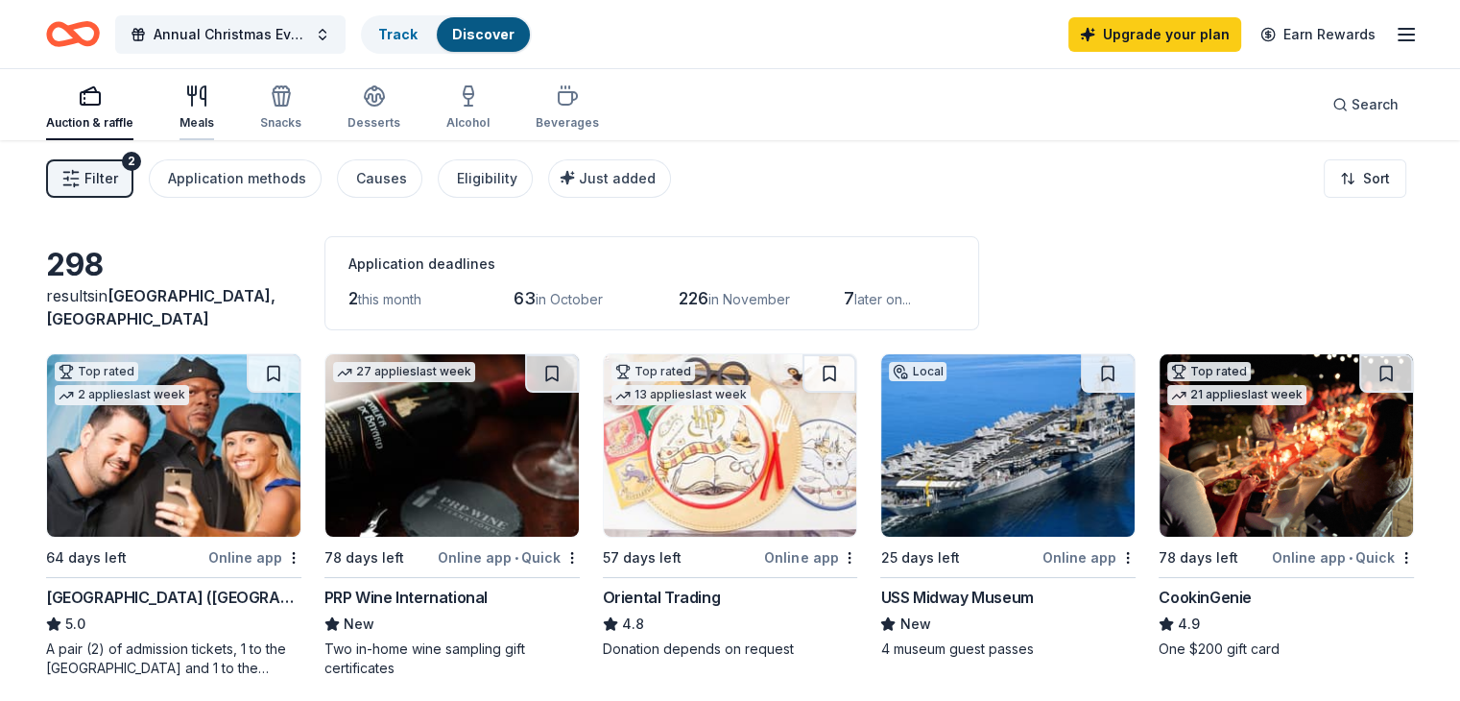
click at [208, 89] on icon "button" at bounding box center [196, 95] width 23 height 23
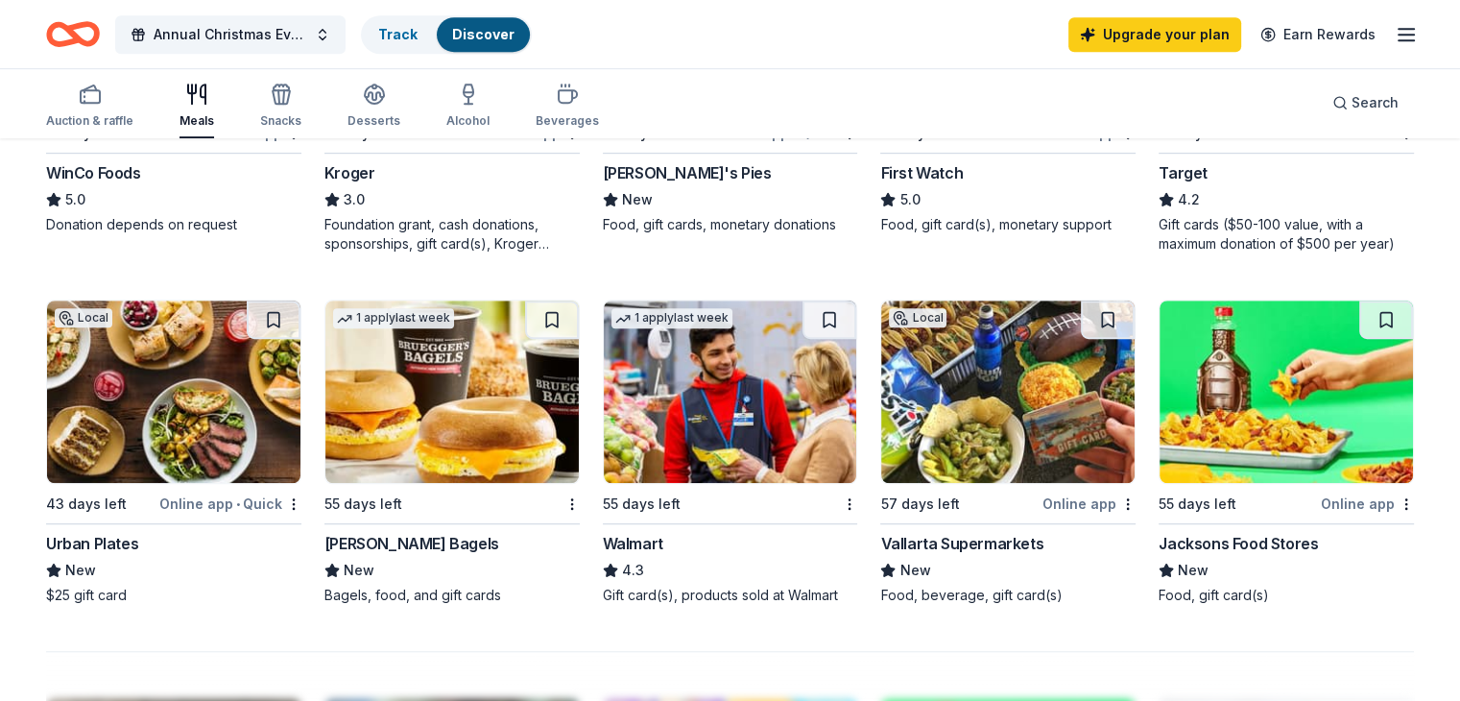
scroll to position [1144, 0]
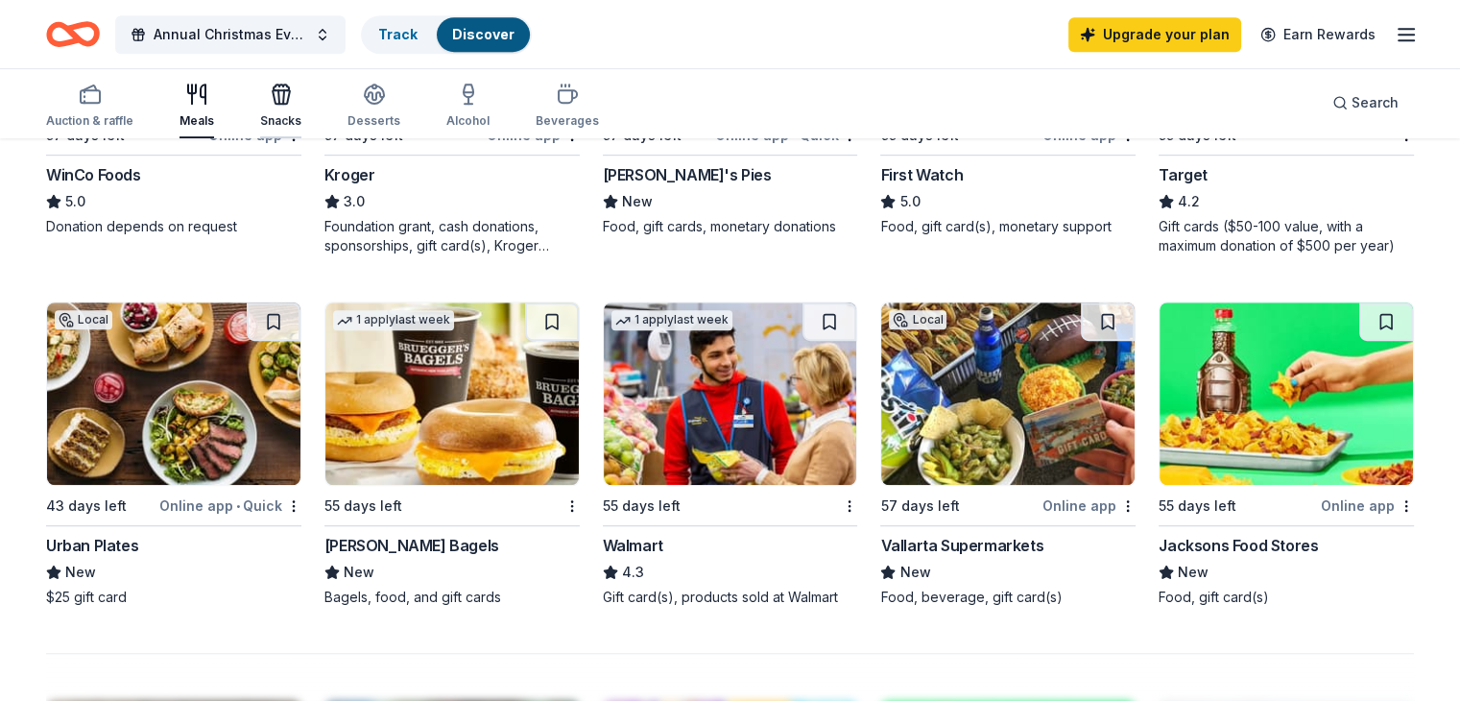
click at [301, 103] on div "button" at bounding box center [280, 94] width 41 height 23
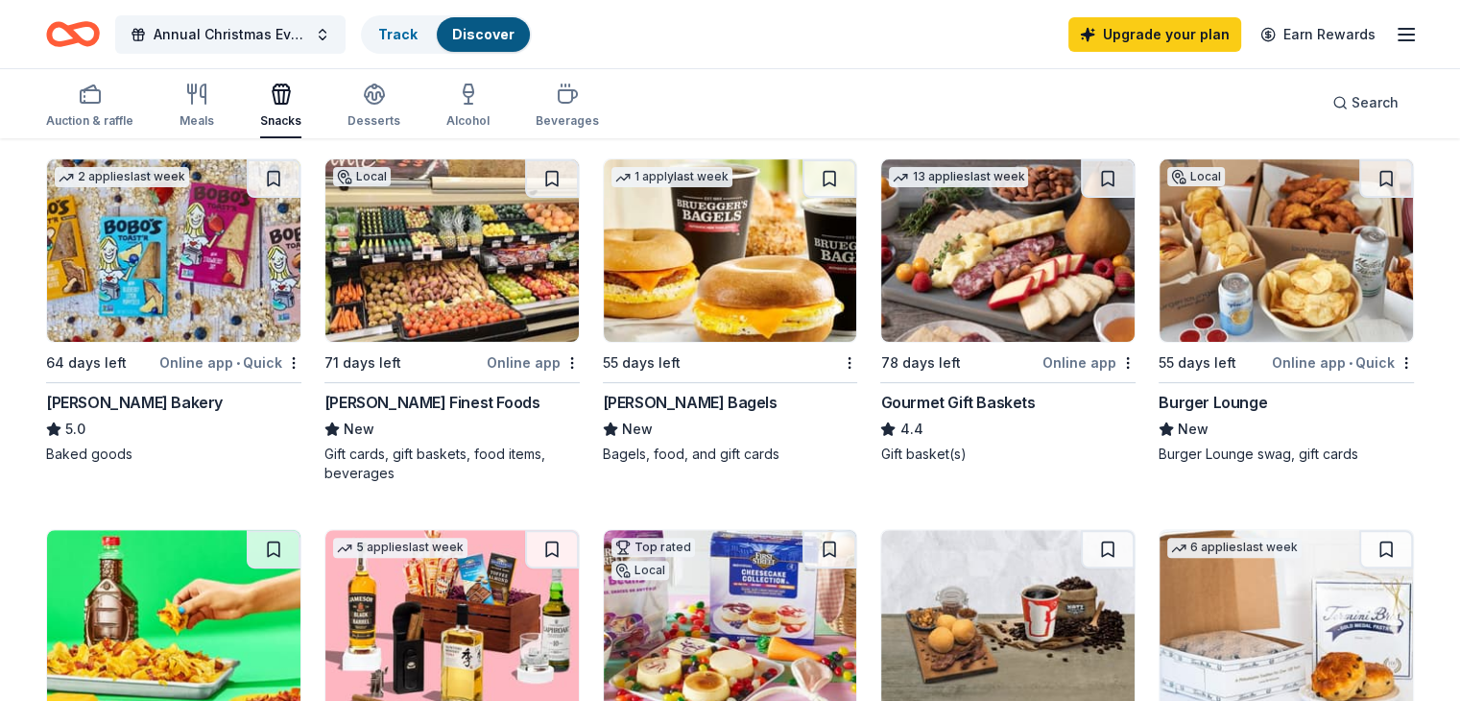
scroll to position [513, 0]
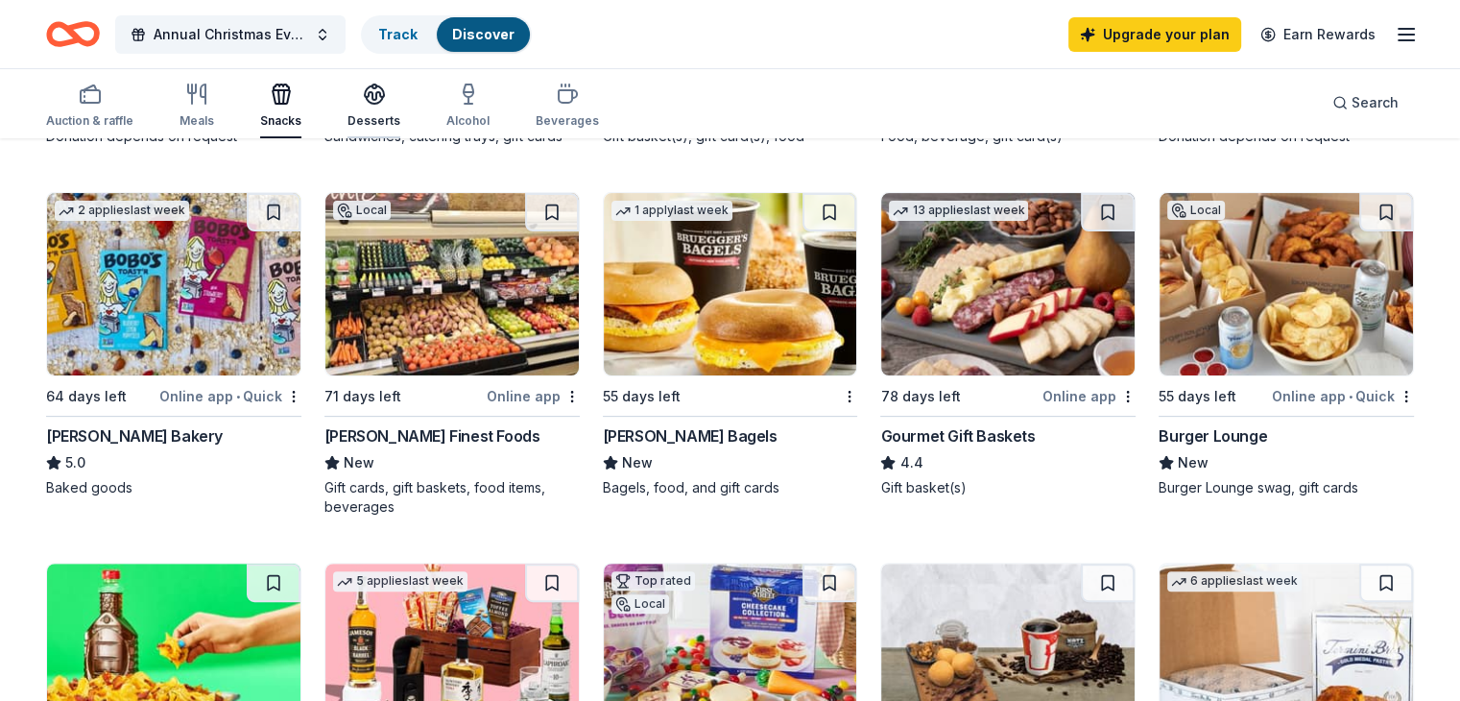
click at [400, 83] on div "button" at bounding box center [374, 94] width 53 height 23
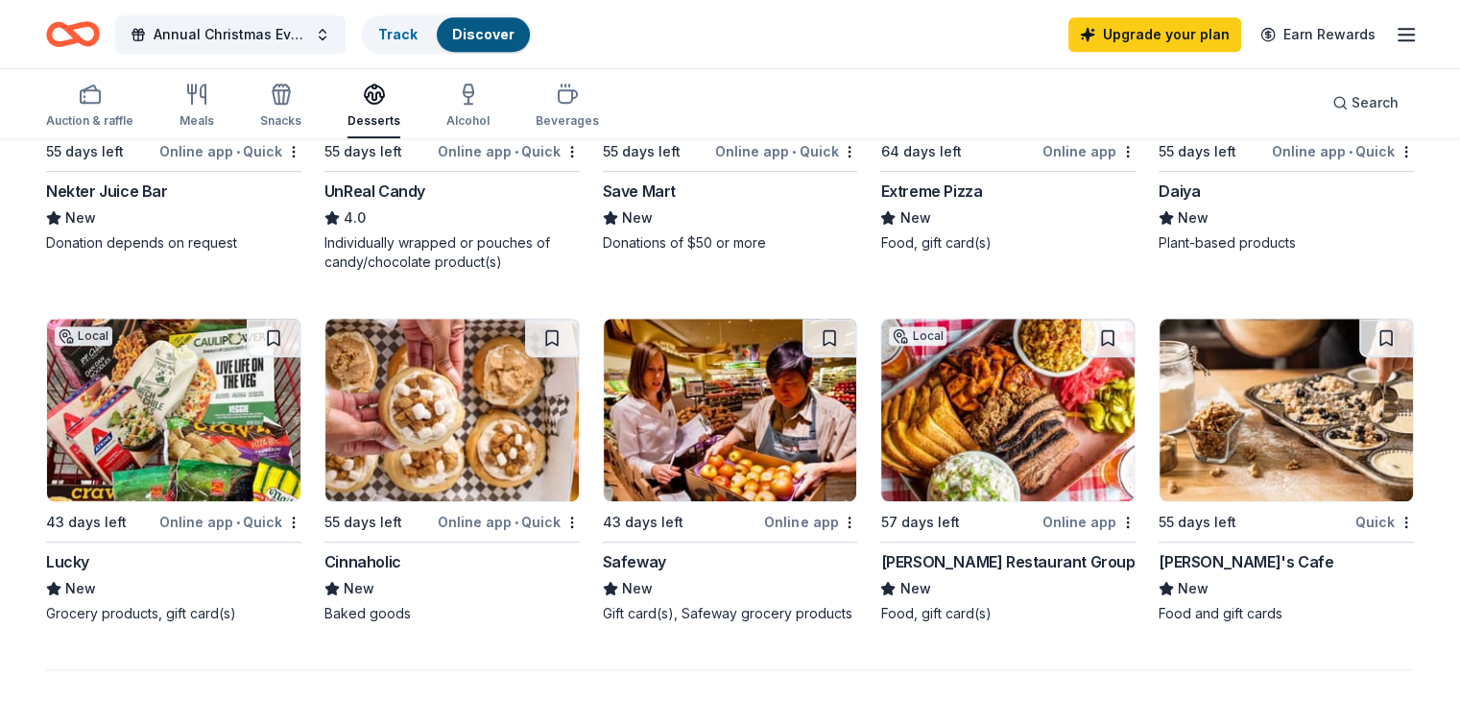
scroll to position [1127, 0]
click at [599, 92] on div "button" at bounding box center [567, 94] width 63 height 23
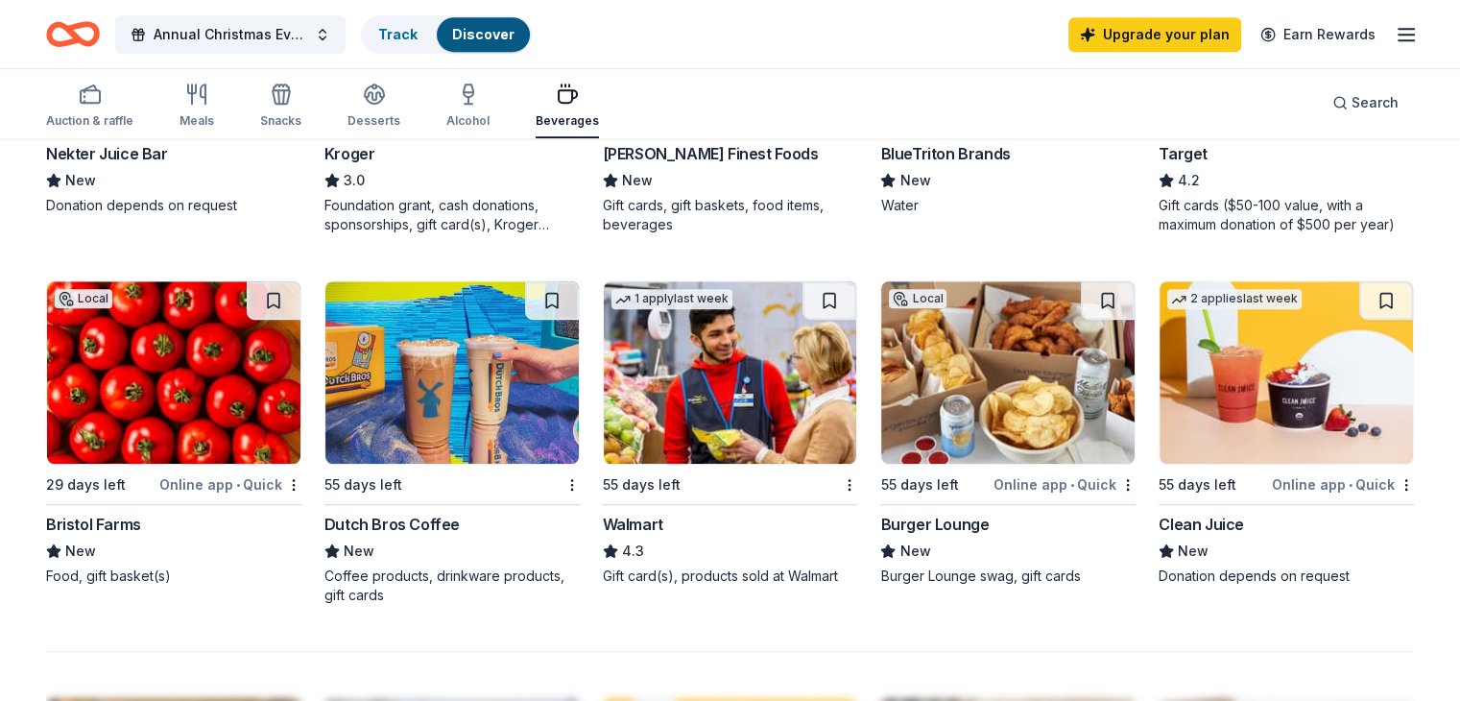
scroll to position [1167, 0]
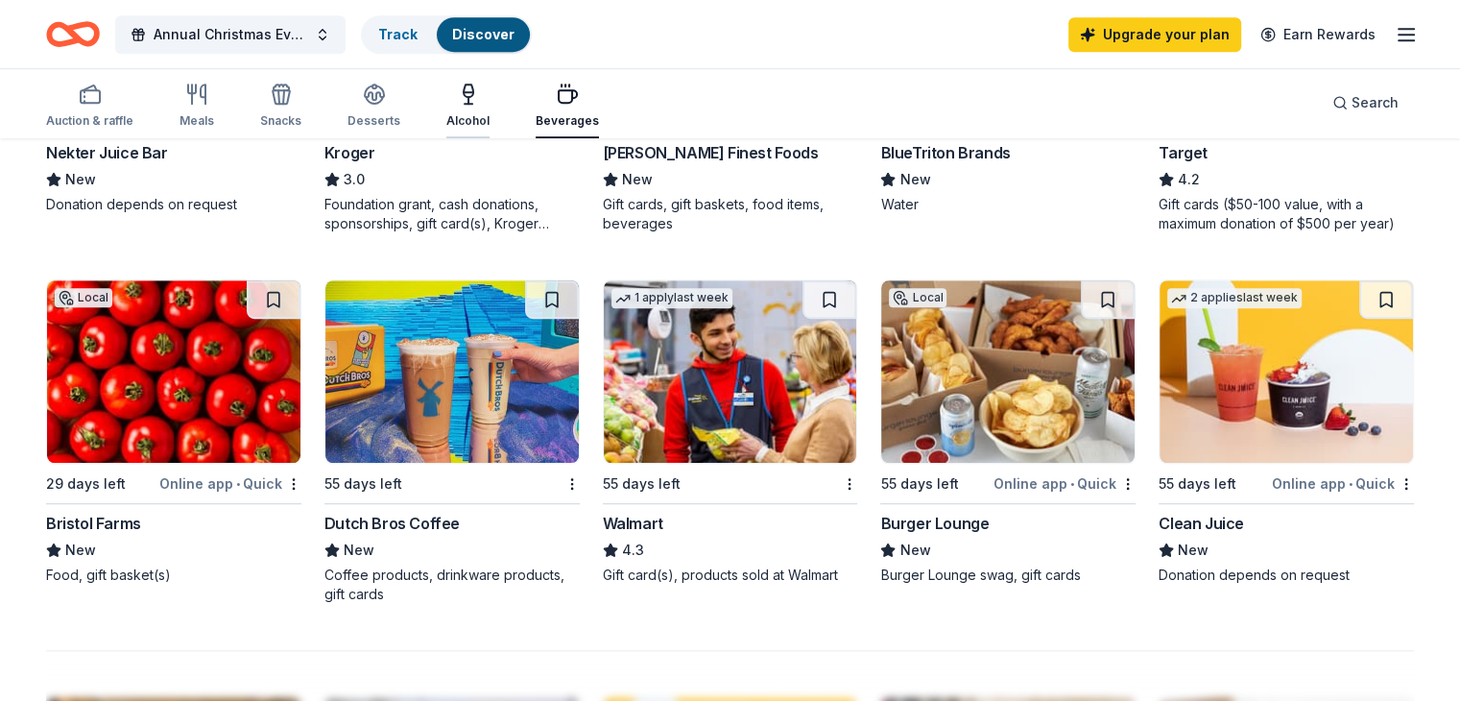
click at [490, 107] on div "Alcohol" at bounding box center [467, 106] width 43 height 46
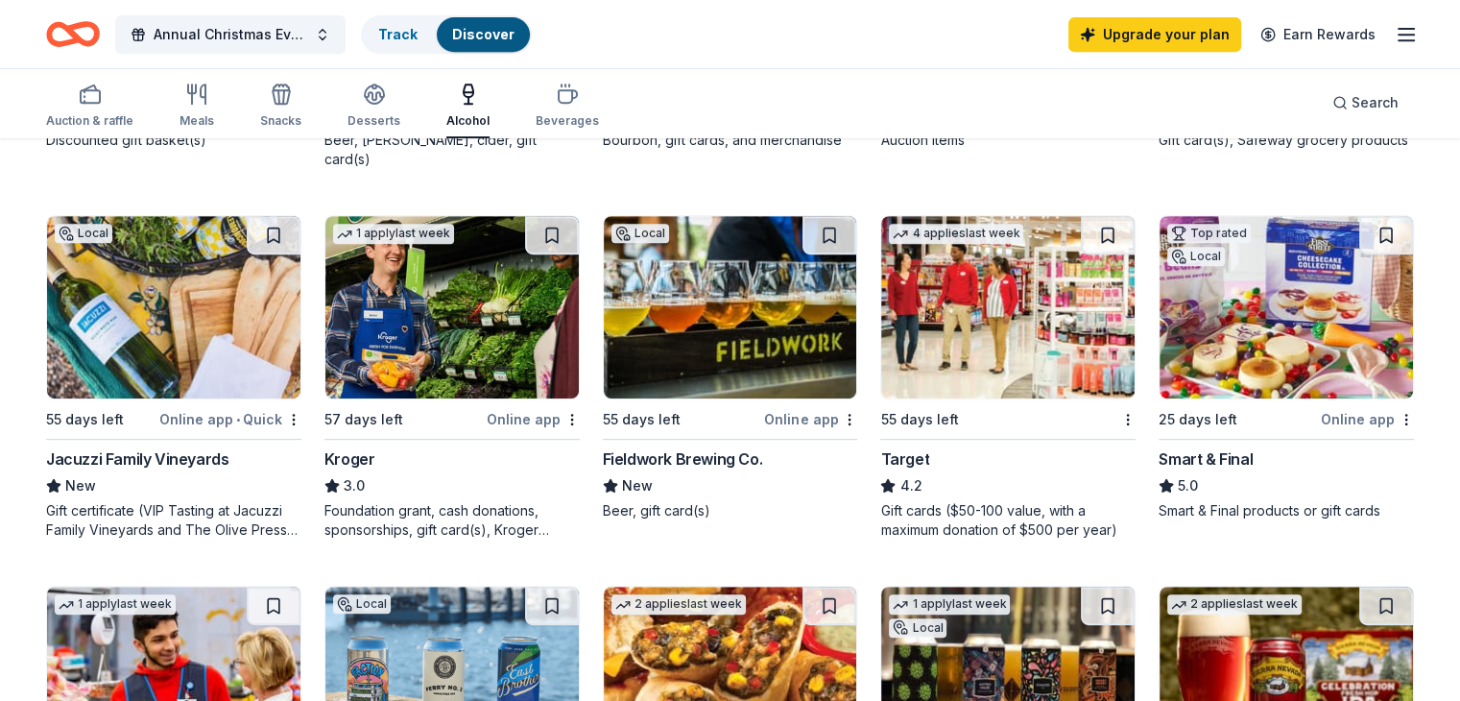
scroll to position [894, 0]
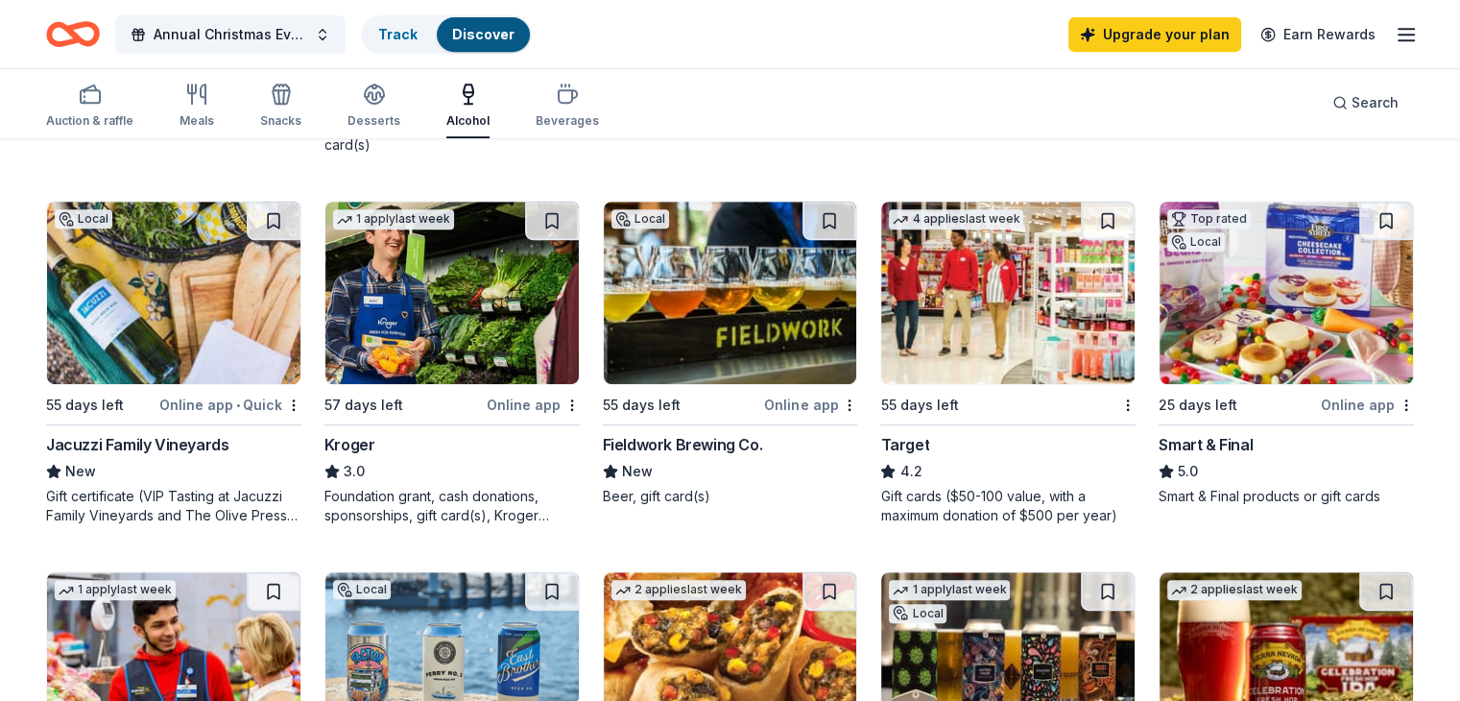
click at [479, 433] on div "Kroger" at bounding box center [452, 444] width 255 height 23
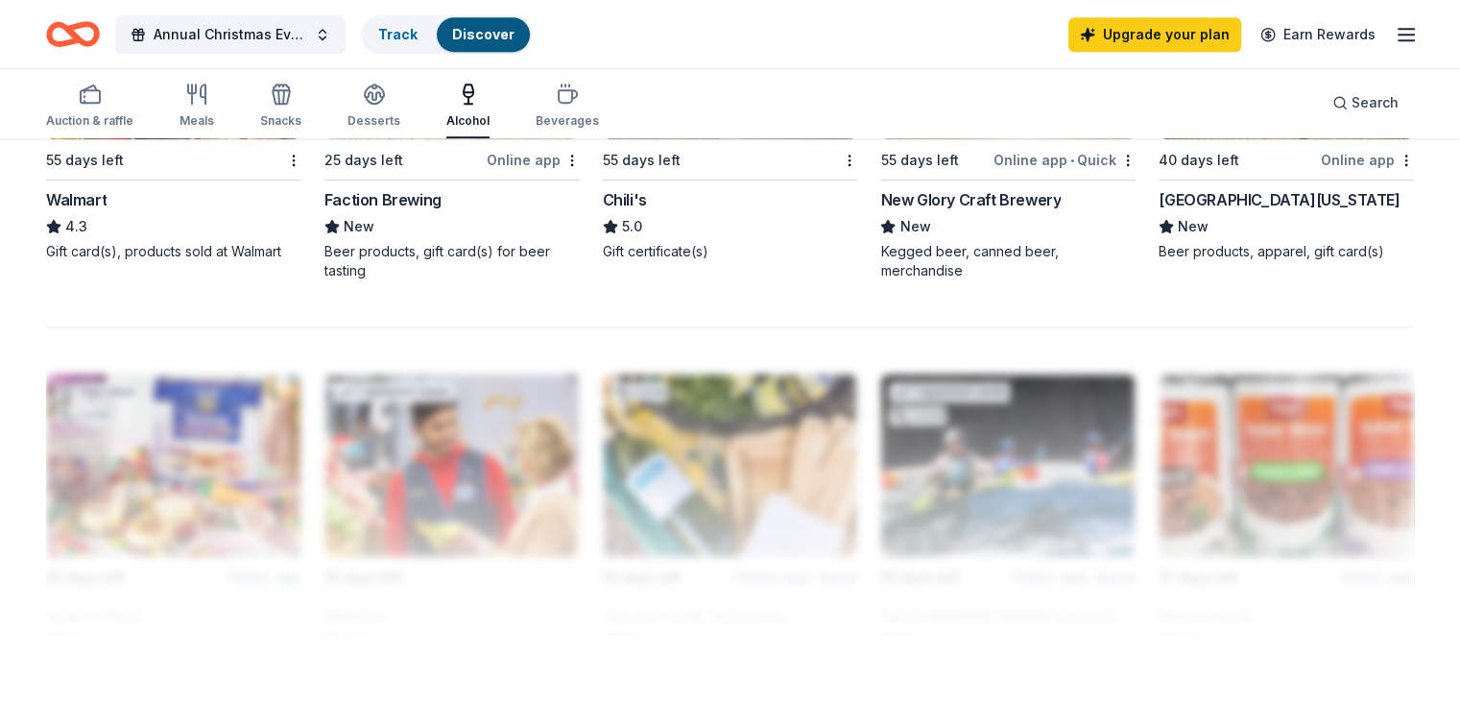
scroll to position [1512, 0]
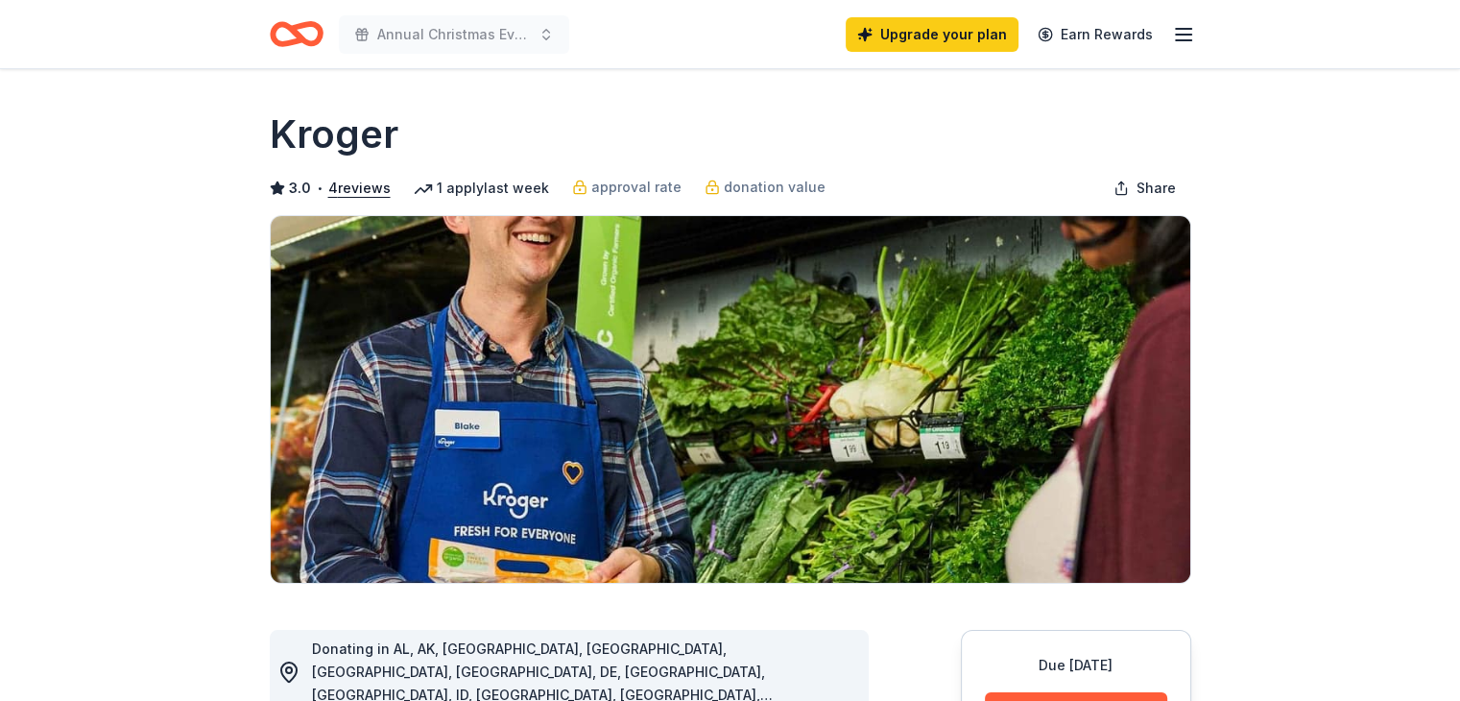
drag, startPoint x: 319, startPoint y: 37, endPoint x: 296, endPoint y: 32, distance: 23.8
click at [296, 32] on icon "Home" at bounding box center [305, 33] width 30 height 19
